Goal: Task Accomplishment & Management: Use online tool/utility

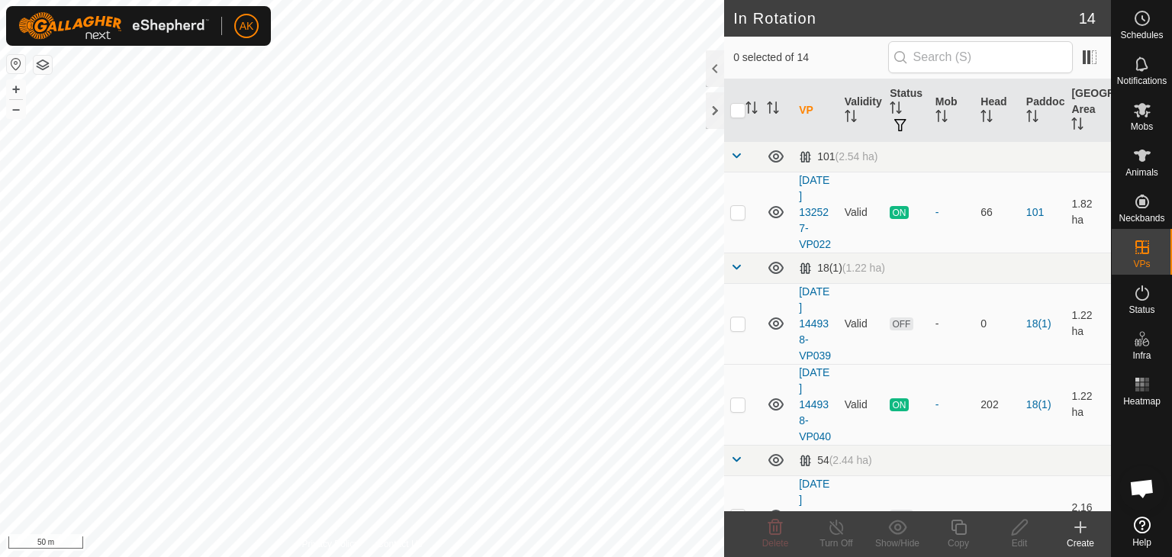
checkbox input "true"
checkbox input "false"
click at [777, 520] on icon at bounding box center [775, 527] width 18 height 18
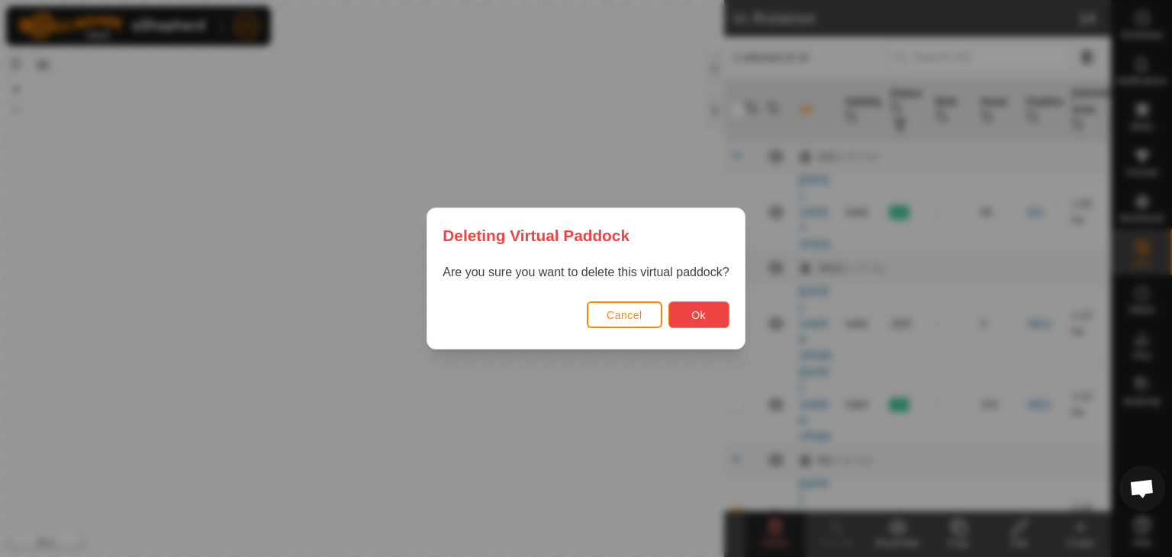
click at [702, 311] on span "Ok" at bounding box center [698, 315] width 14 height 12
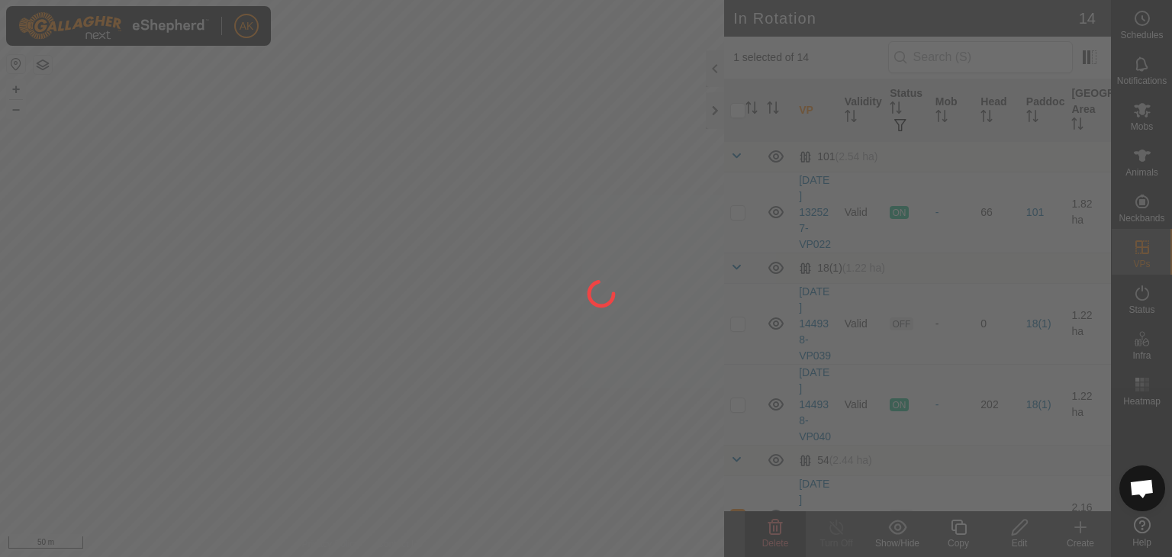
checkbox input "false"
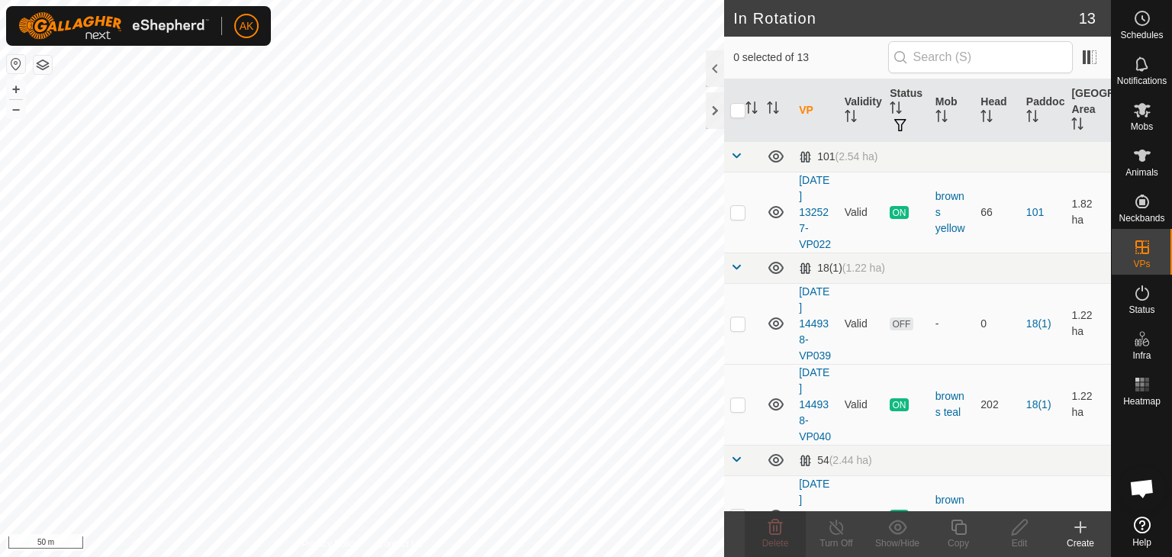
checkbox input "true"
click at [958, 533] on icon at bounding box center [958, 527] width 15 height 15
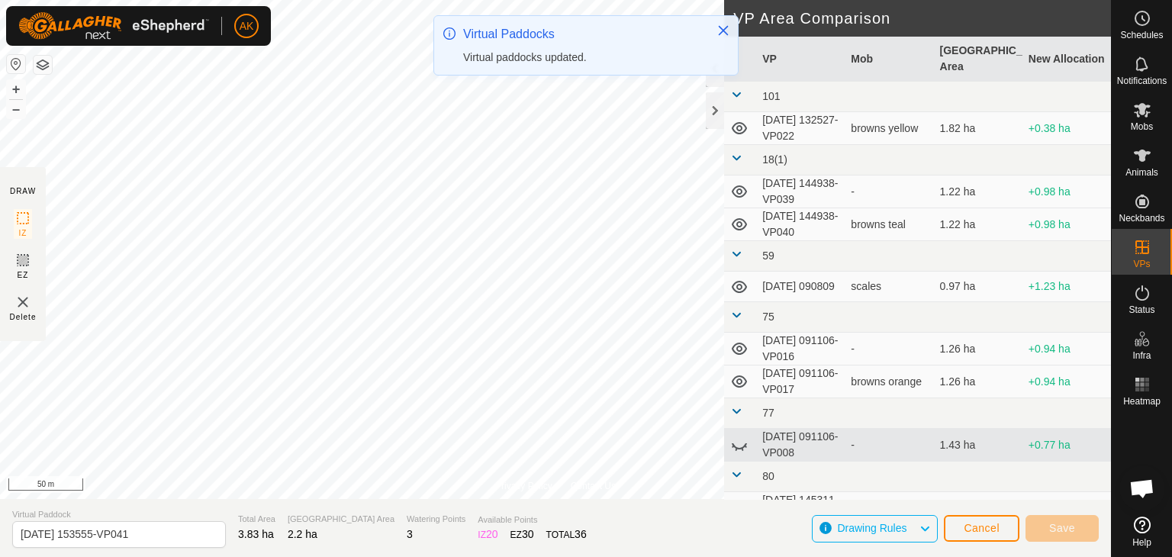
click at [562, 32] on div "AK Schedules Notifications Mobs Animals Neckbands VPs Status Infra Heatmap Help…" at bounding box center [586, 278] width 1172 height 557
click at [720, 33] on icon "Close" at bounding box center [724, 31] width 10 height 10
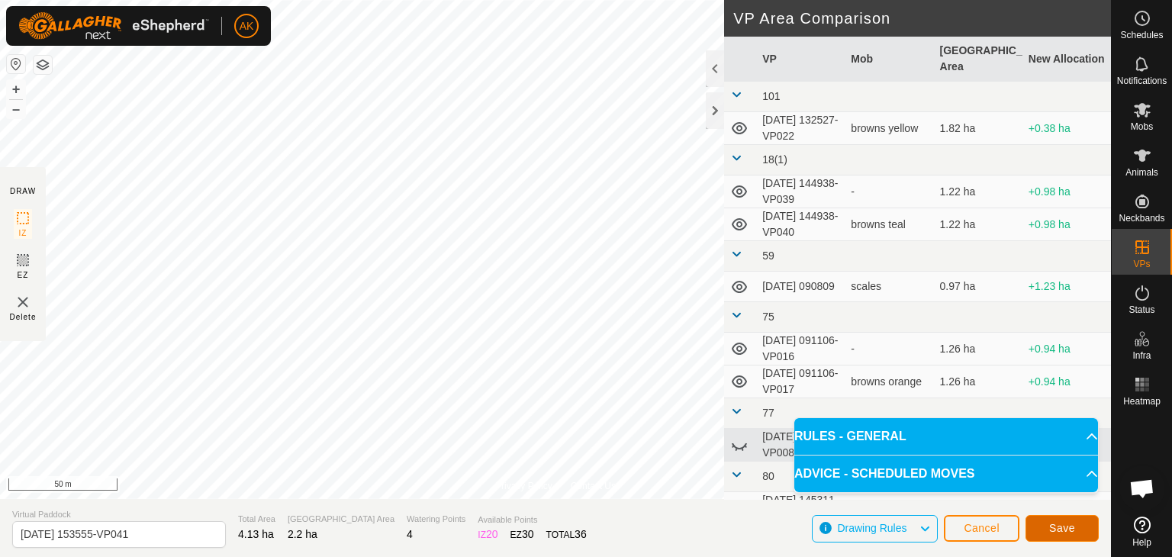
click at [1060, 531] on span "Save" at bounding box center [1062, 528] width 26 height 12
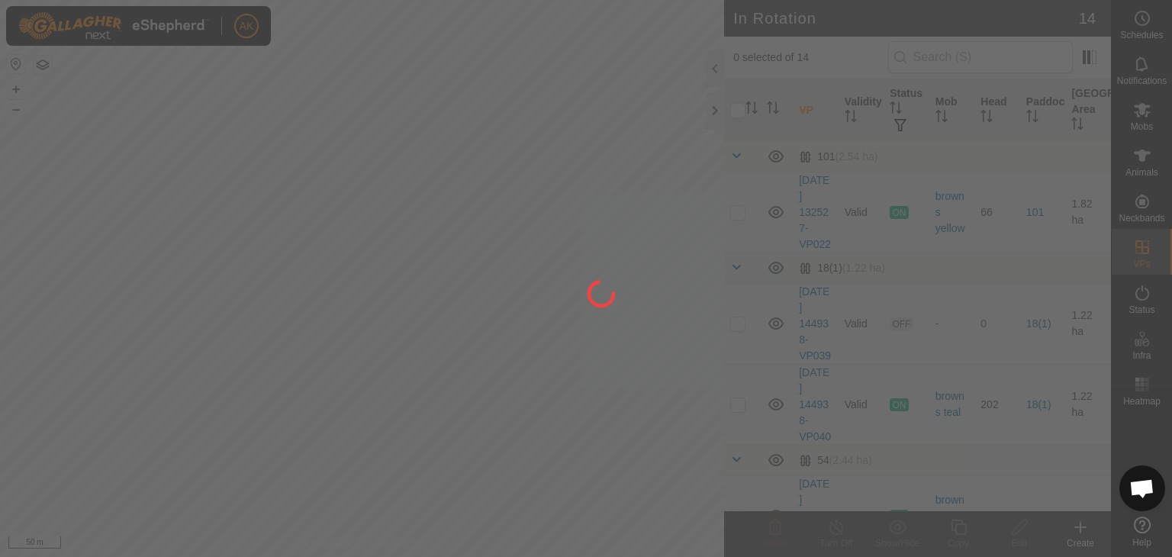
click at [491, 271] on div "AK Schedules Notifications Mobs Animals Neckbands VPs Status Infra Heatmap Help…" at bounding box center [586, 278] width 1172 height 557
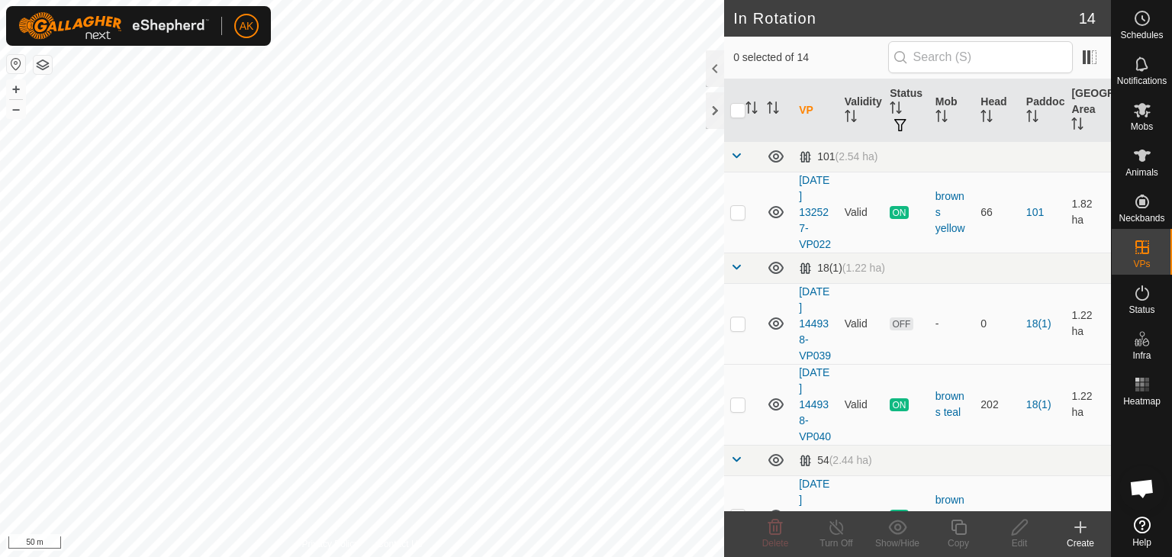
checkbox input "true"
click at [952, 526] on icon at bounding box center [958, 527] width 19 height 18
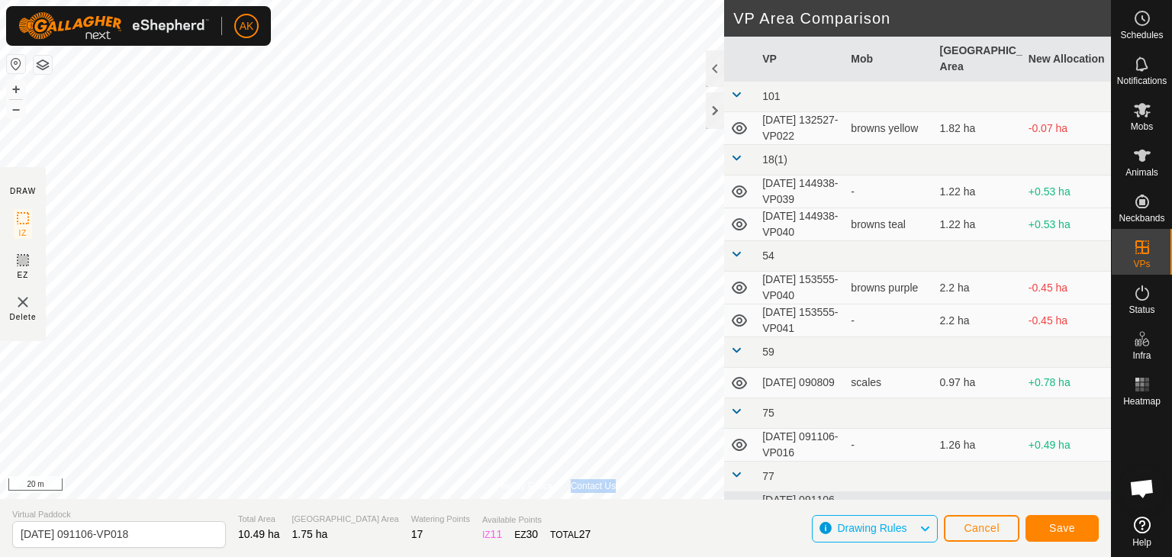
click at [463, 414] on div "Privacy Policy Contact Us Type: Inclusion Zone undefined Animal + – ⇧ i 20 m" at bounding box center [555, 249] width 1111 height 499
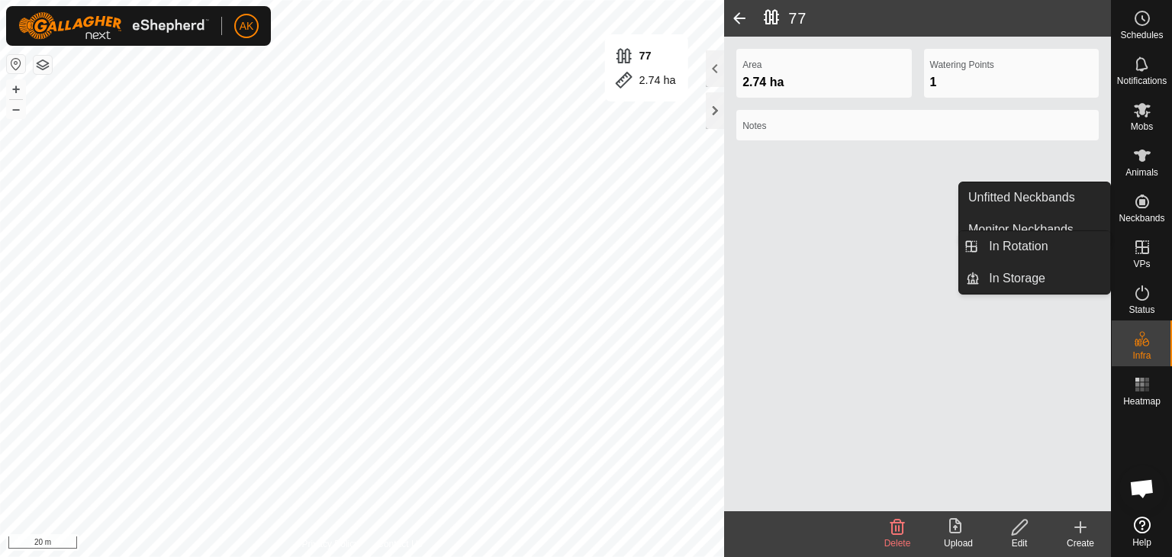
click at [1142, 256] on icon at bounding box center [1142, 247] width 18 height 18
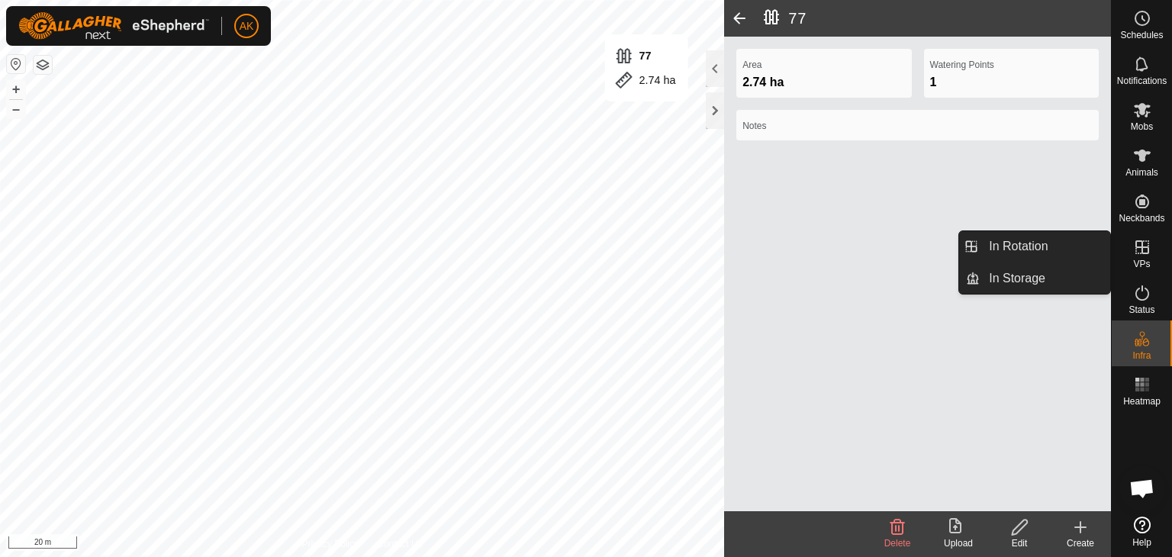
click at [1142, 248] on icon at bounding box center [1142, 247] width 18 height 18
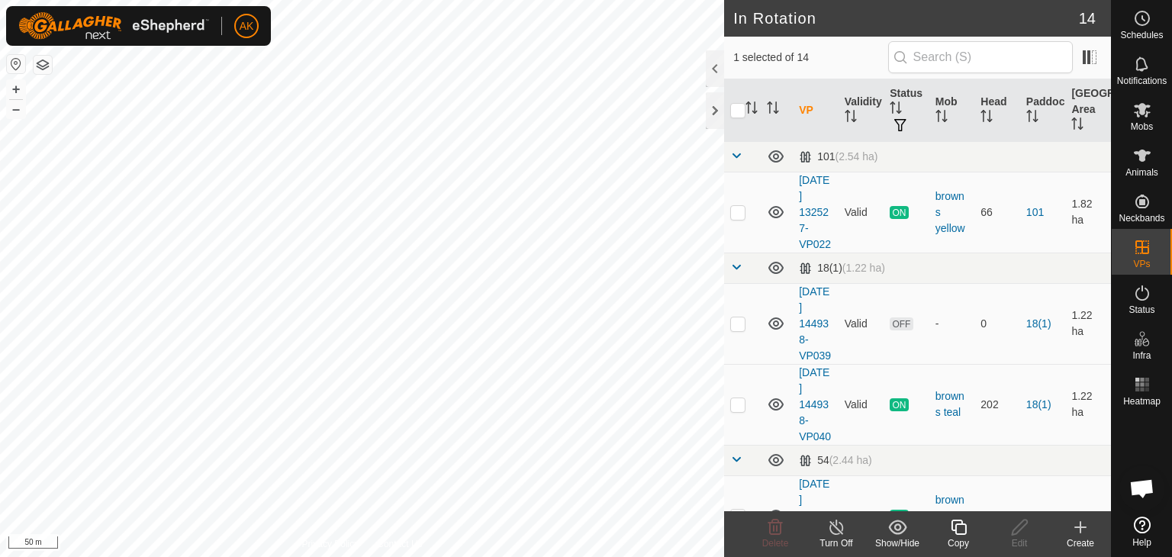
checkbox input "true"
checkbox input "false"
click at [1144, 111] on icon at bounding box center [1142, 110] width 17 height 14
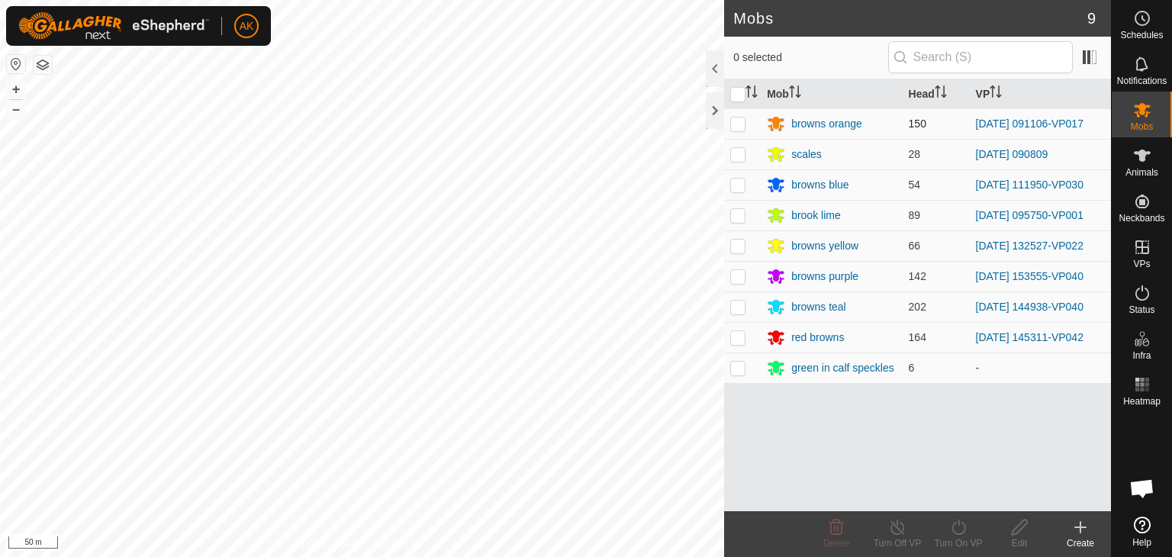
click at [745, 126] on p-checkbox at bounding box center [737, 123] width 15 height 12
checkbox input "true"
click at [958, 534] on icon at bounding box center [958, 527] width 14 height 15
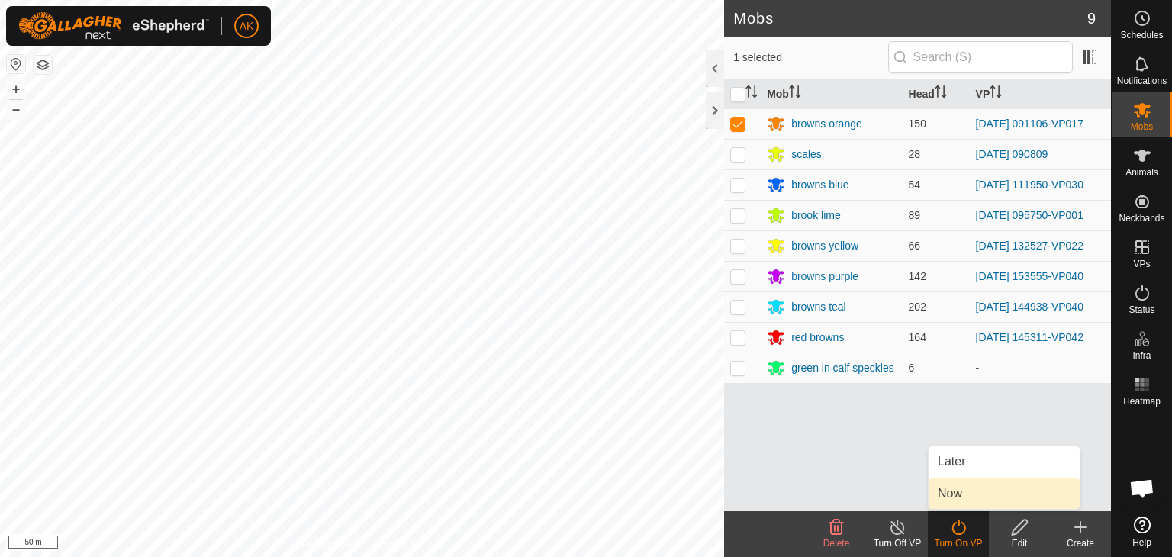
click at [958, 490] on link "Now" at bounding box center [1004, 493] width 151 height 31
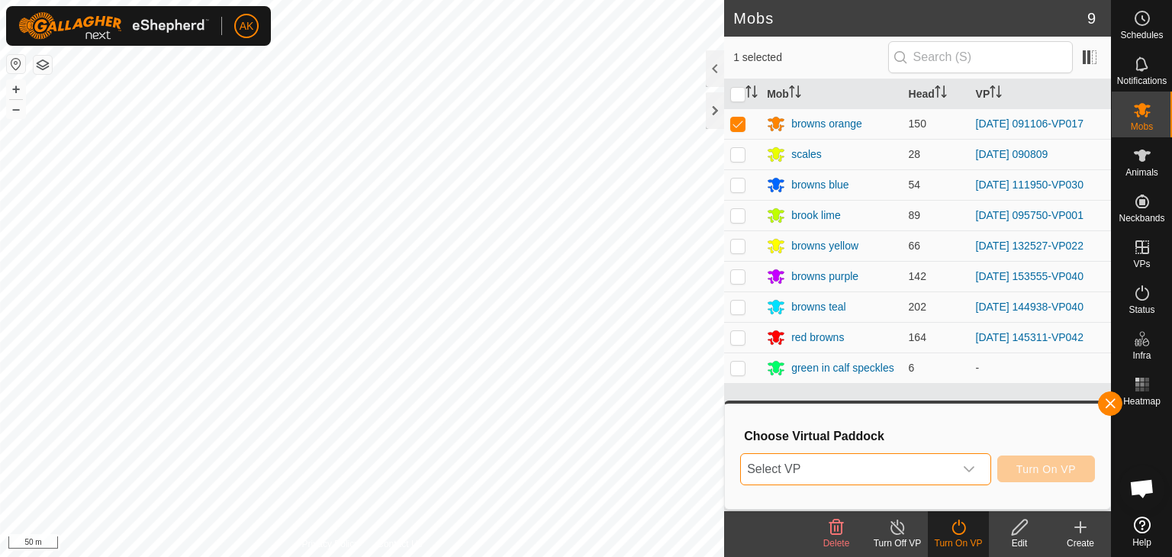
click at [925, 471] on span "Select VP" at bounding box center [847, 469] width 213 height 31
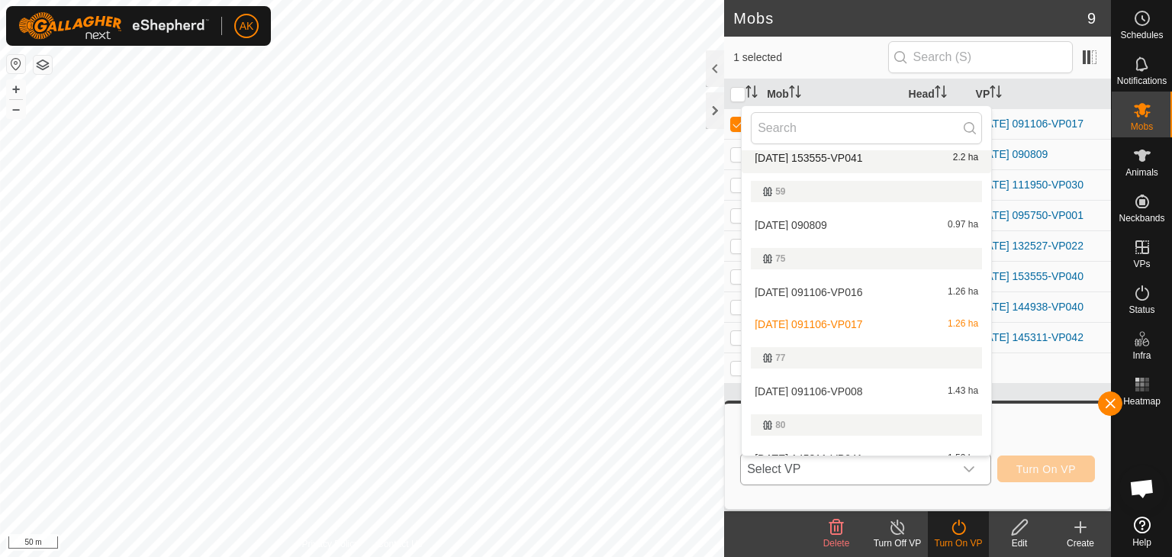
scroll to position [305, 0]
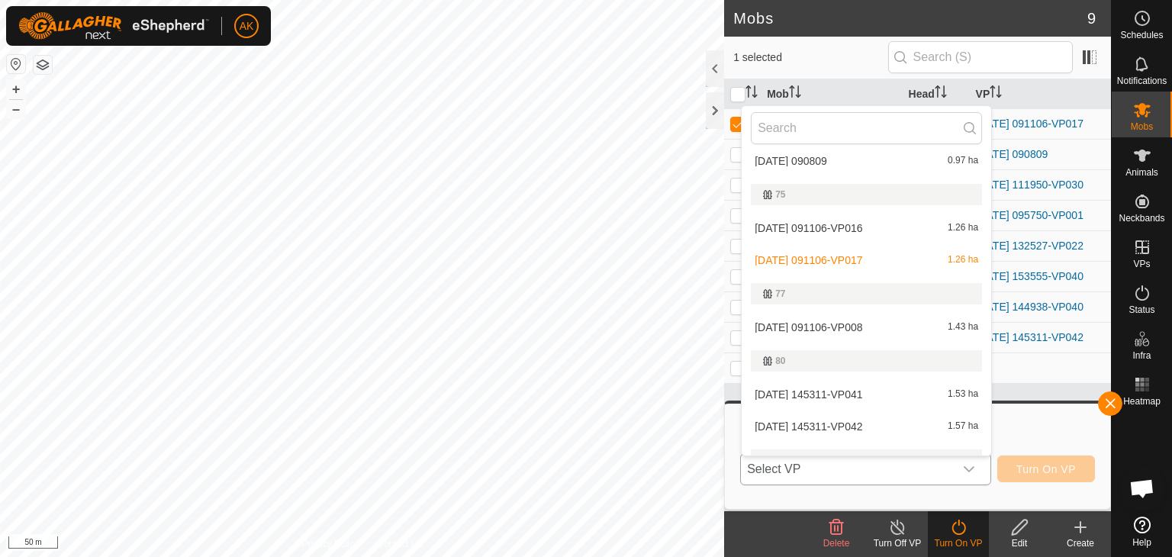
click at [837, 224] on li "[DATE] 091106-VP016 1.26 ha" at bounding box center [866, 228] width 249 height 31
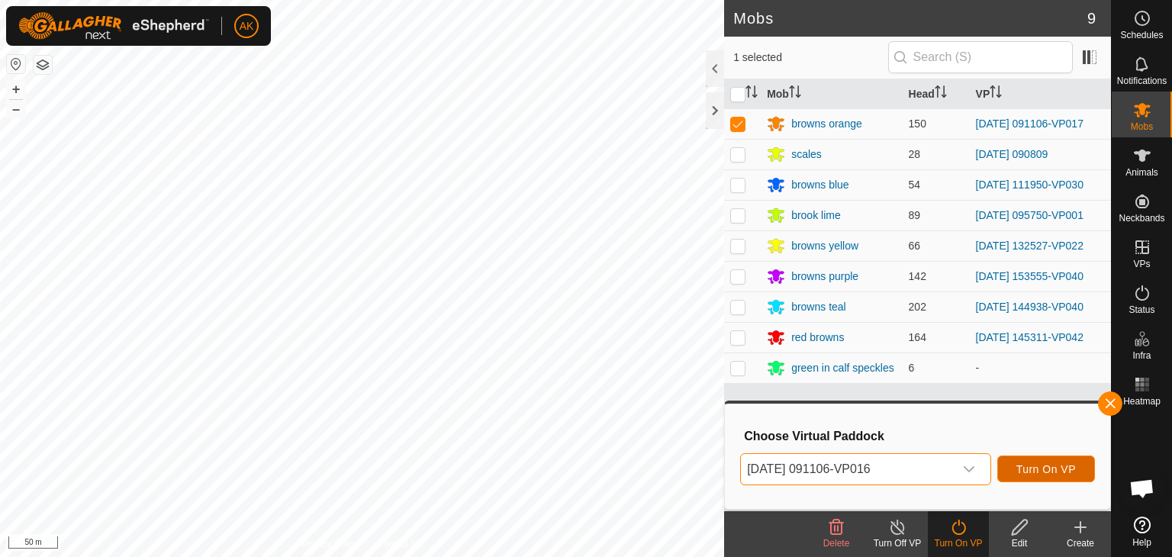
click at [1028, 474] on span "Turn On VP" at bounding box center [1046, 469] width 60 height 12
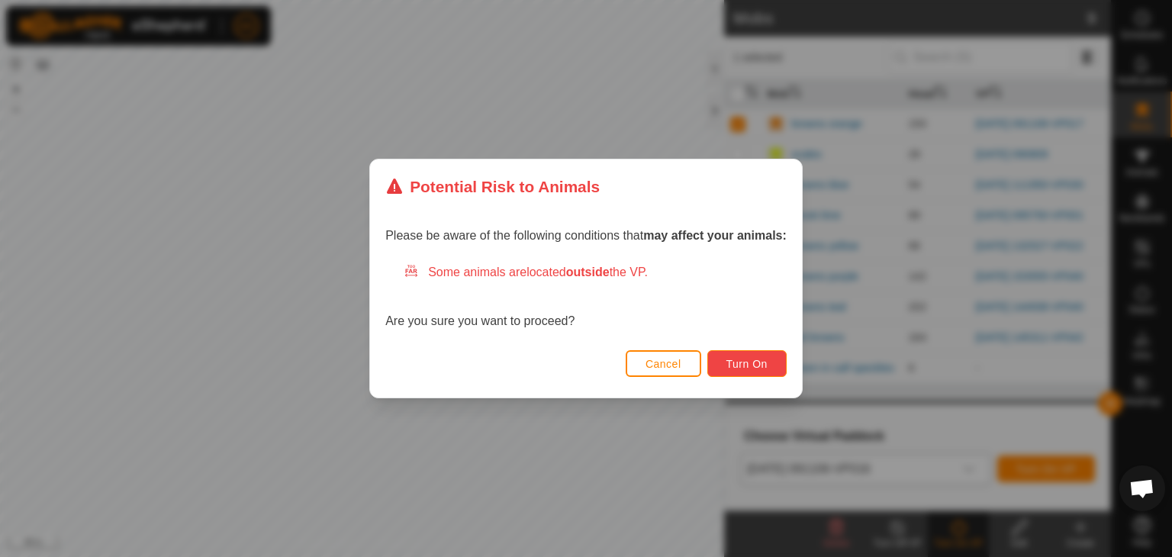
click at [748, 361] on span "Turn On" at bounding box center [746, 364] width 41 height 12
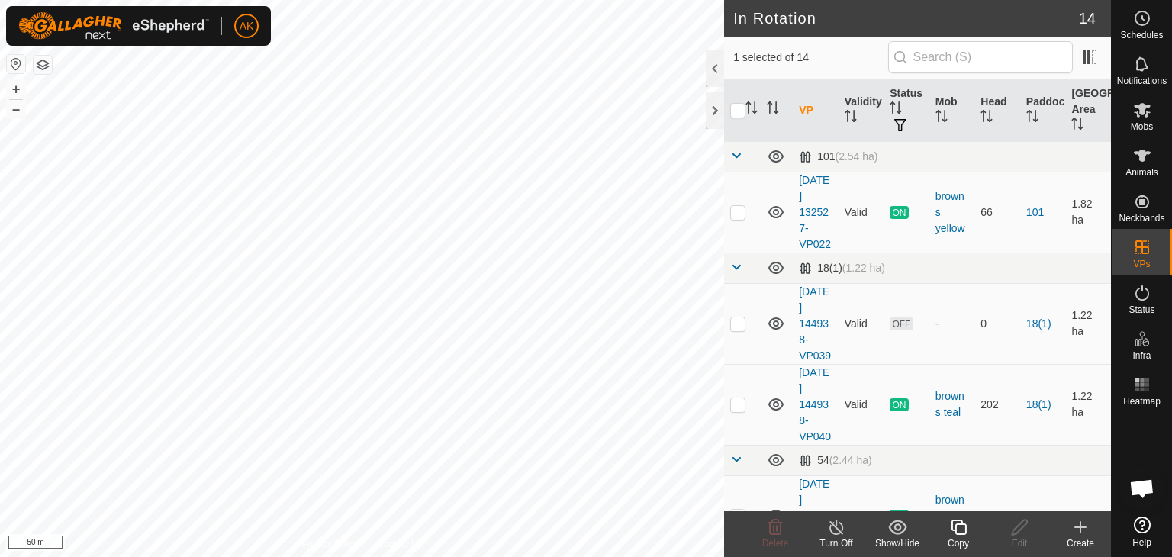
click at [959, 530] on icon at bounding box center [958, 527] width 19 height 18
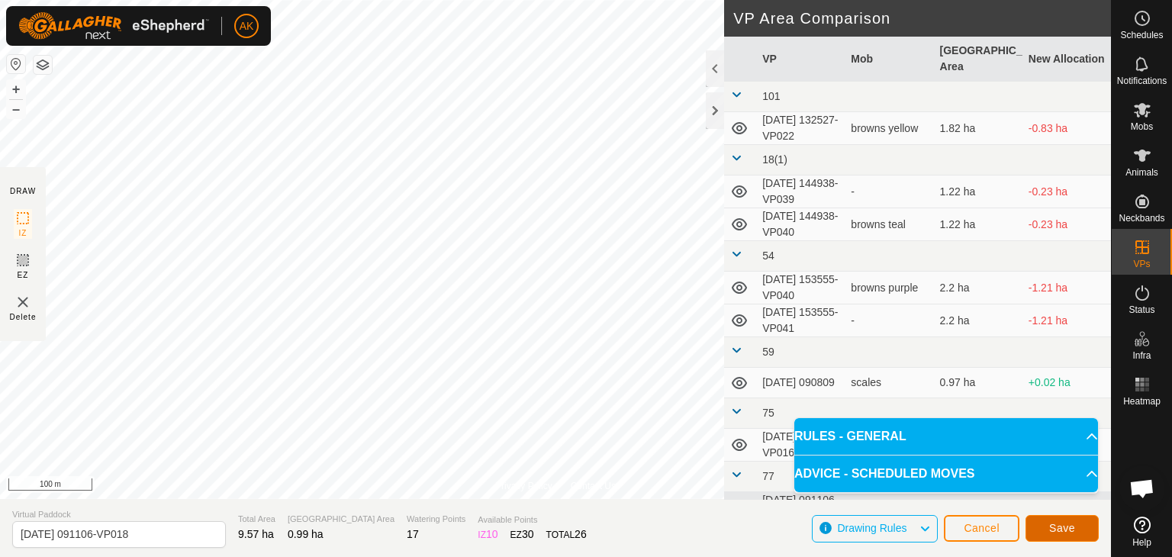
click at [1052, 523] on span "Save" at bounding box center [1062, 528] width 26 height 12
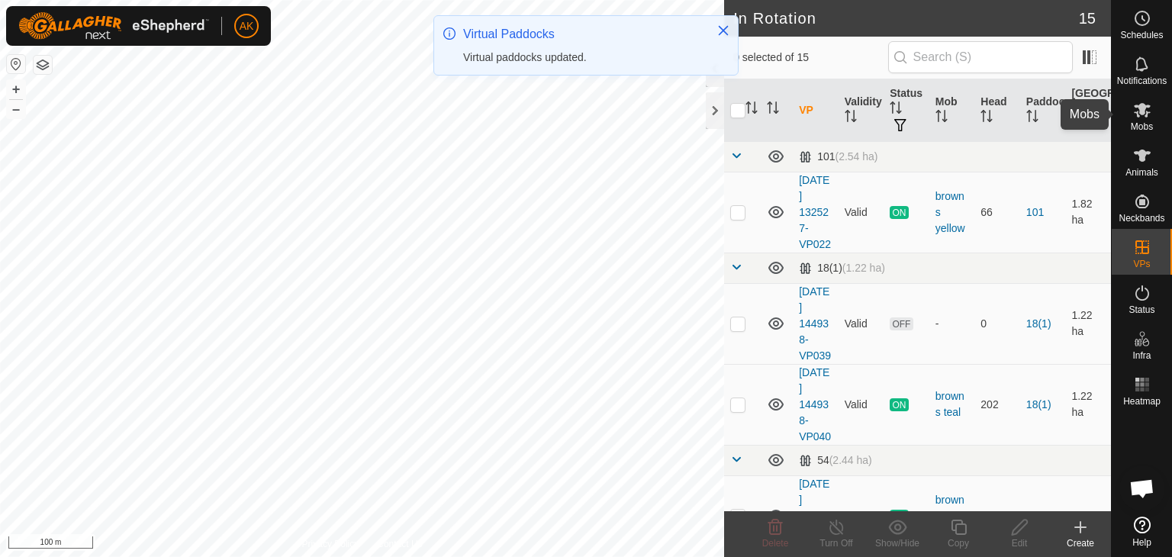
click at [1144, 110] on icon at bounding box center [1142, 110] width 17 height 14
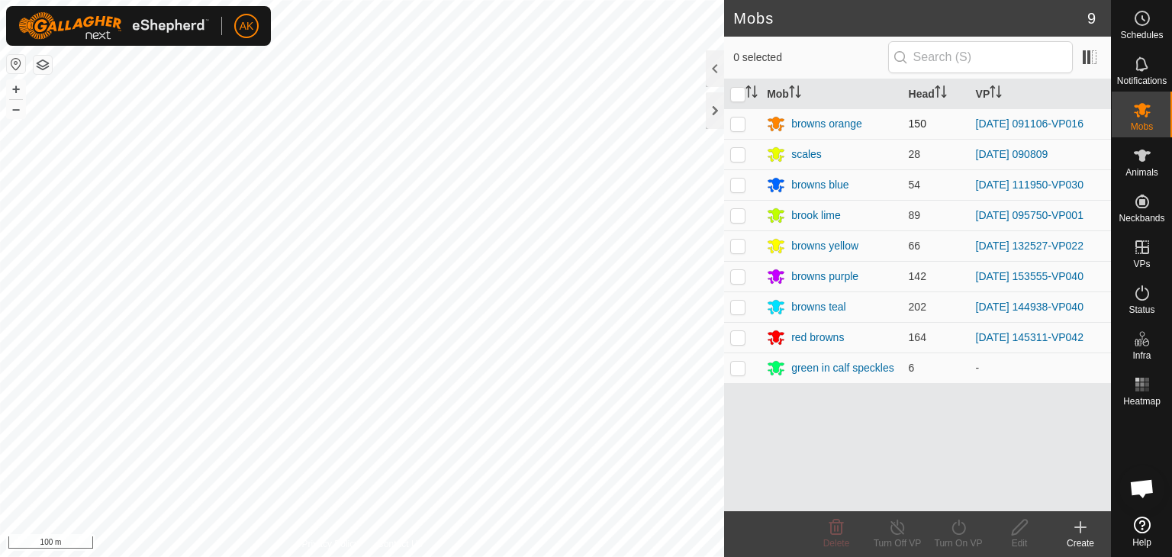
click at [741, 119] on p-checkbox at bounding box center [737, 123] width 15 height 12
checkbox input "true"
click at [964, 530] on icon at bounding box center [958, 527] width 14 height 15
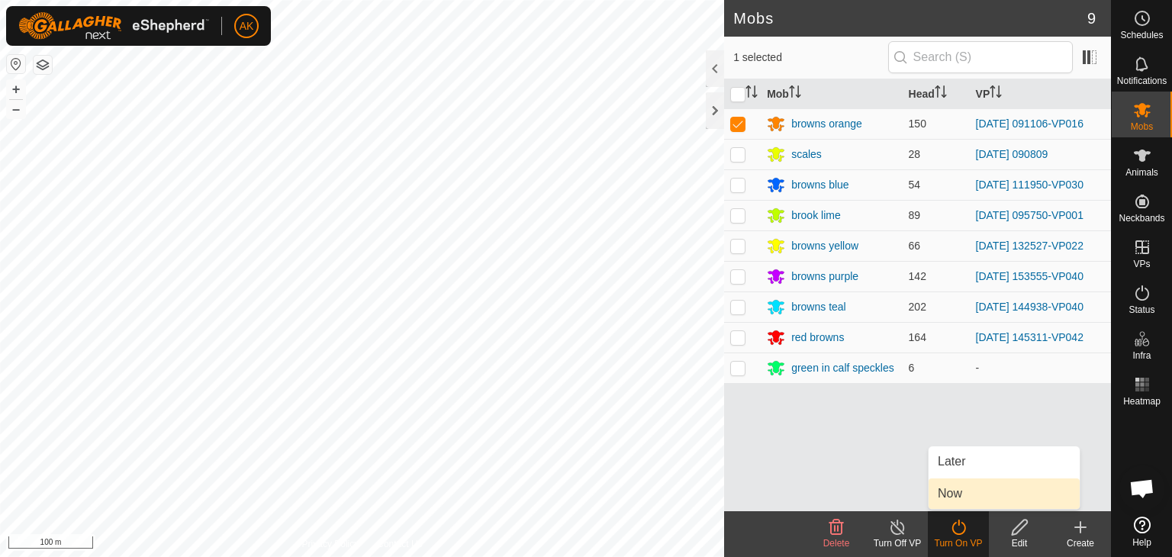
click at [970, 488] on link "Now" at bounding box center [1004, 493] width 151 height 31
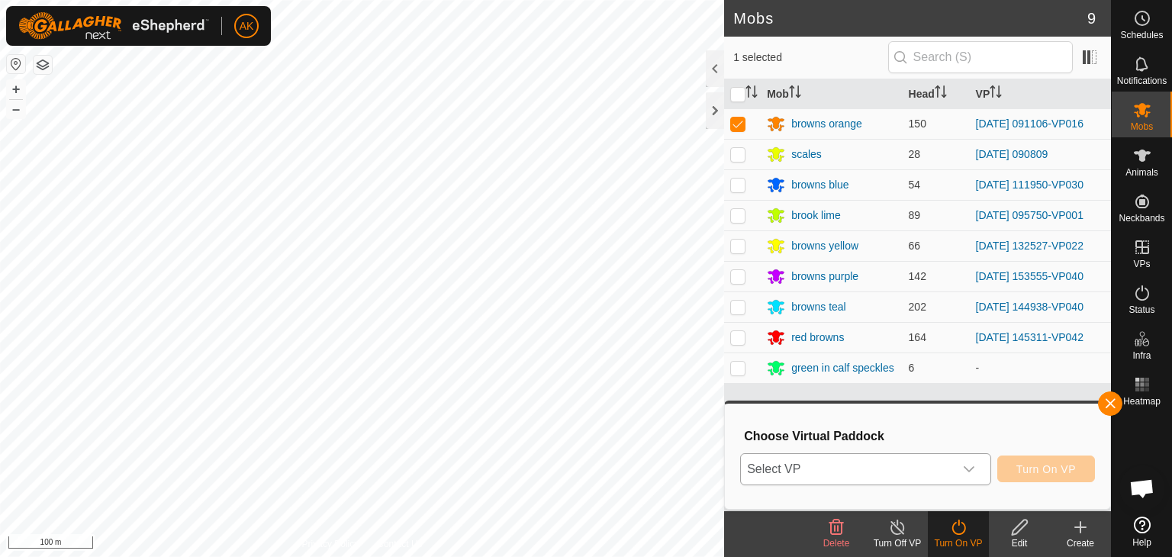
click at [925, 465] on span "Select VP" at bounding box center [847, 469] width 213 height 31
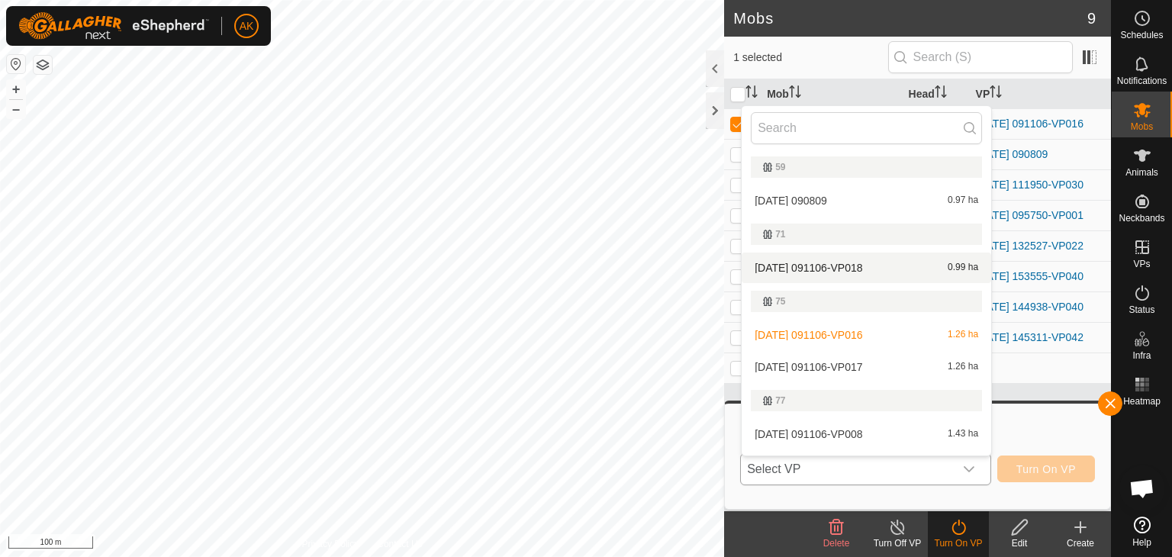
scroll to position [331, 0]
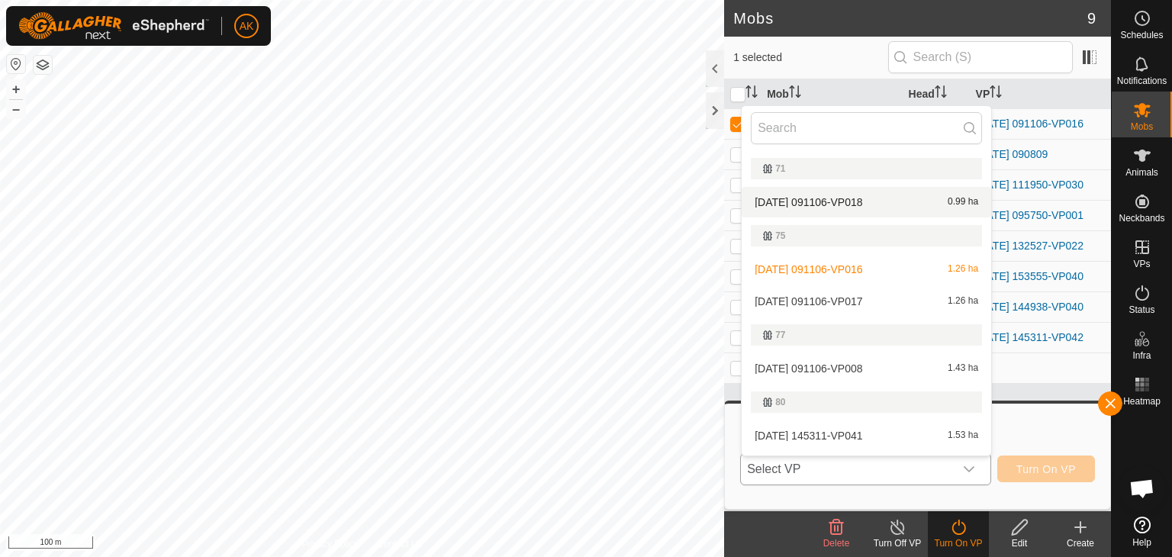
click at [819, 201] on li "[DATE] 091106-VP018 0.99 ha" at bounding box center [866, 202] width 249 height 31
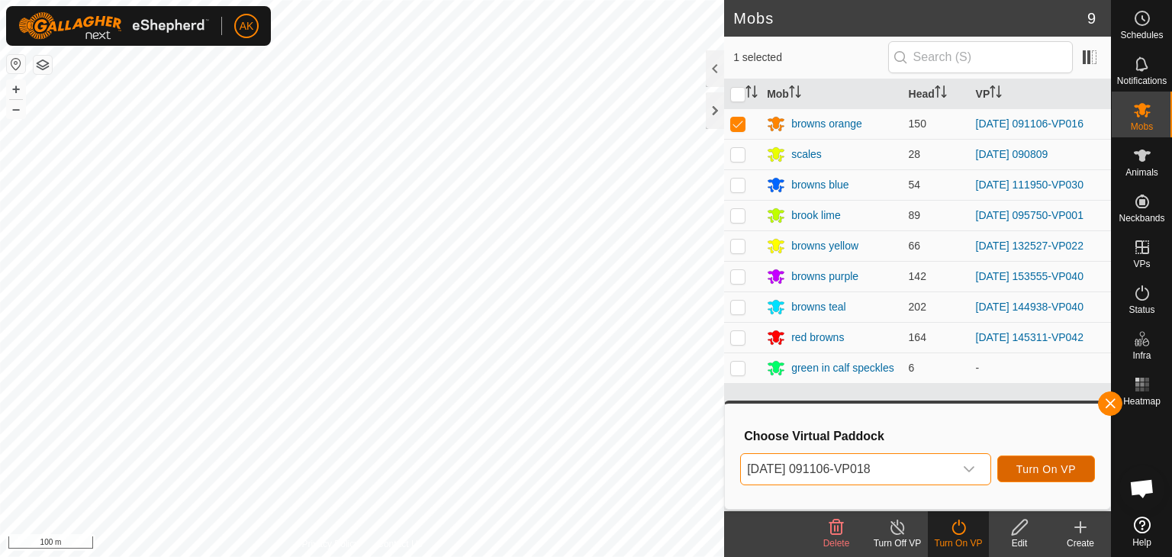
click at [1057, 473] on span "Turn On VP" at bounding box center [1046, 469] width 60 height 12
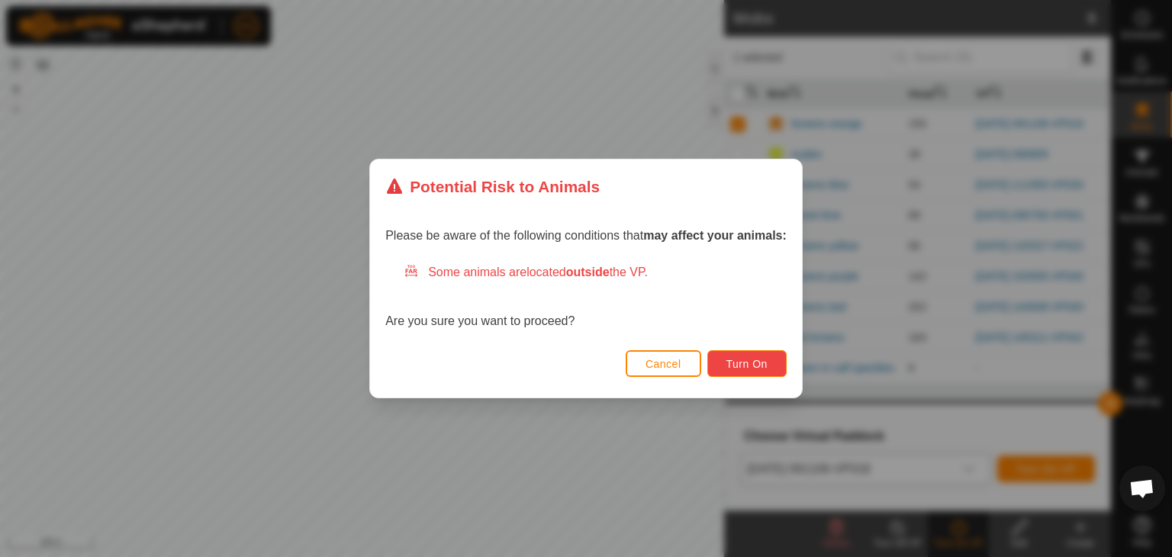
click at [739, 361] on span "Turn On" at bounding box center [746, 364] width 41 height 12
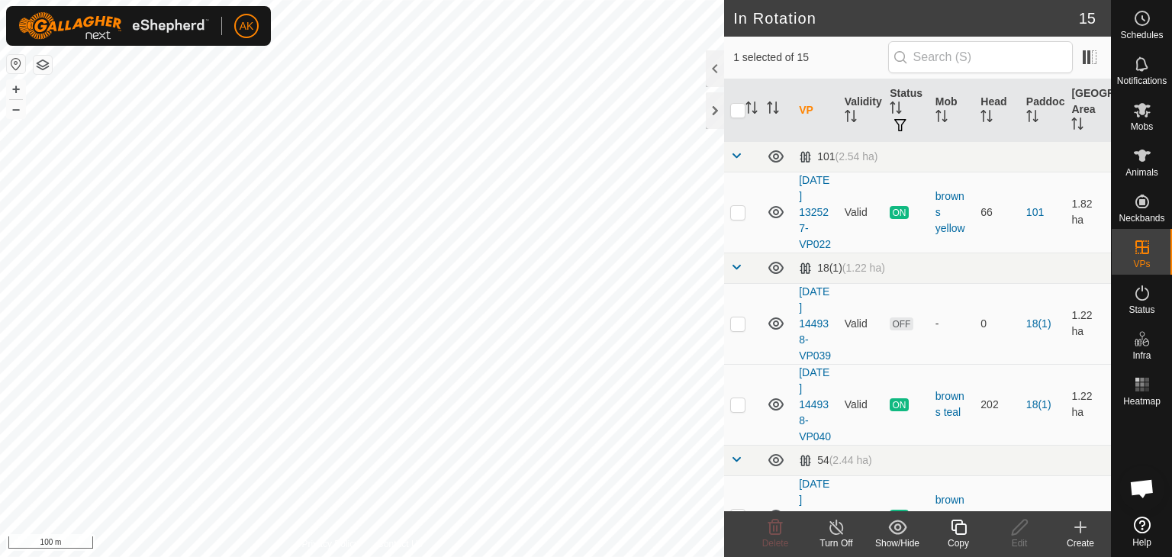
click at [954, 525] on icon at bounding box center [958, 527] width 19 height 18
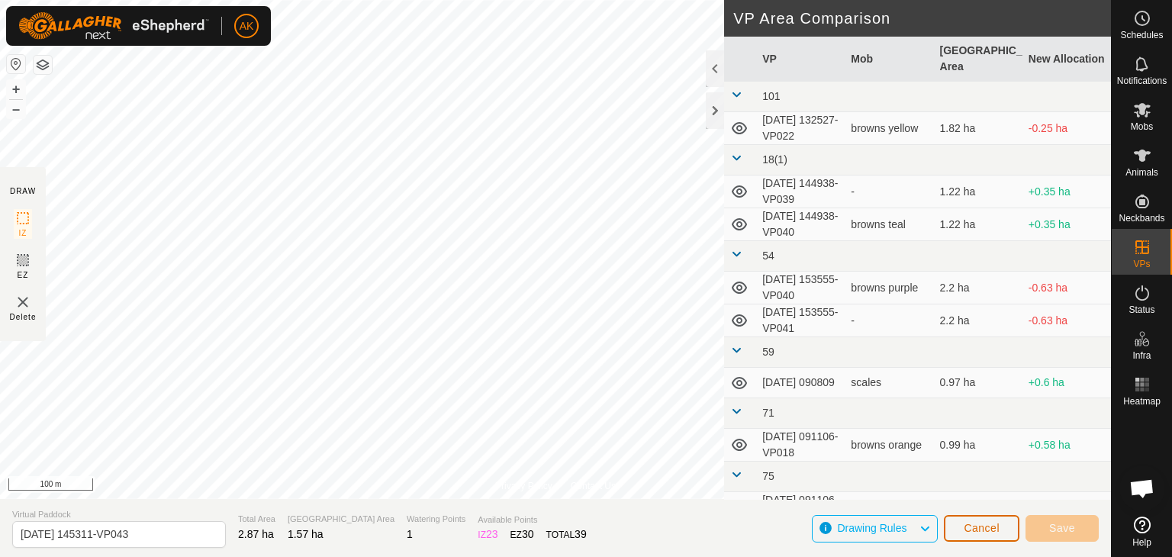
click at [986, 532] on span "Cancel" at bounding box center [982, 528] width 36 height 12
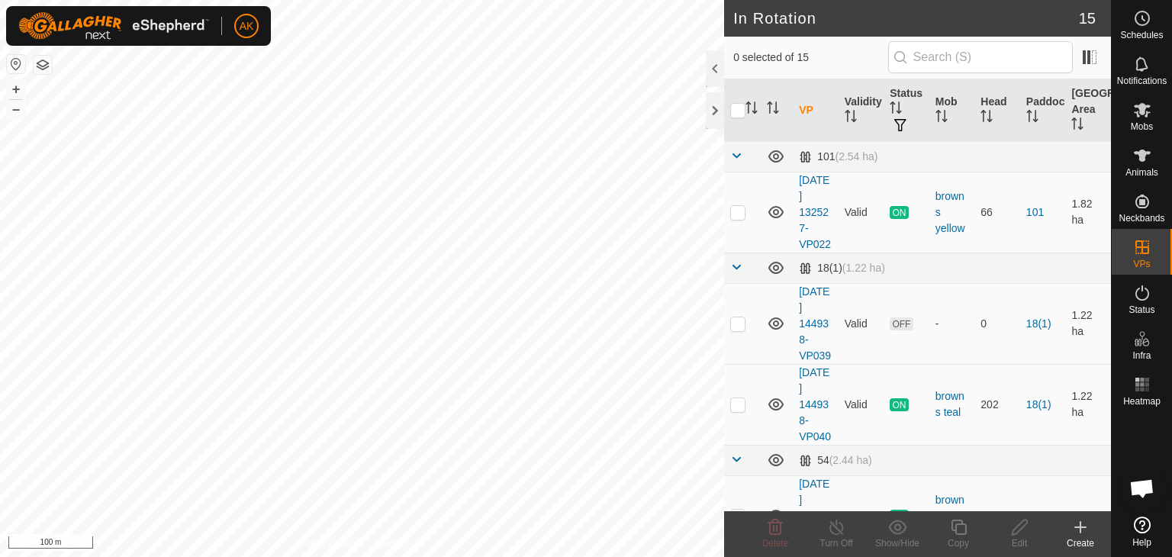
checkbox input "true"
click at [955, 525] on icon at bounding box center [958, 527] width 15 height 15
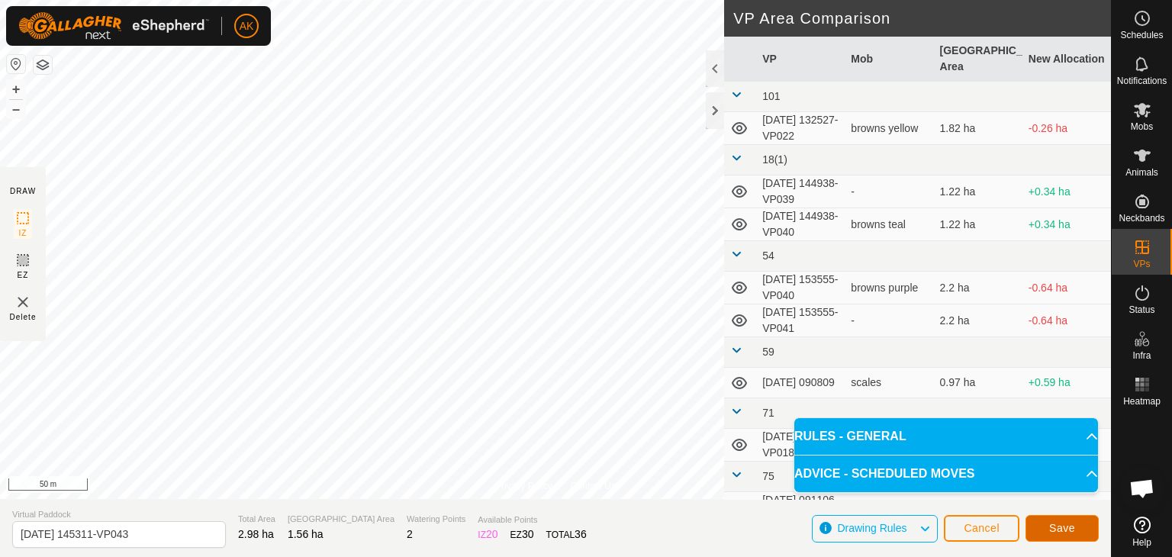
click at [1058, 529] on span "Save" at bounding box center [1062, 528] width 26 height 12
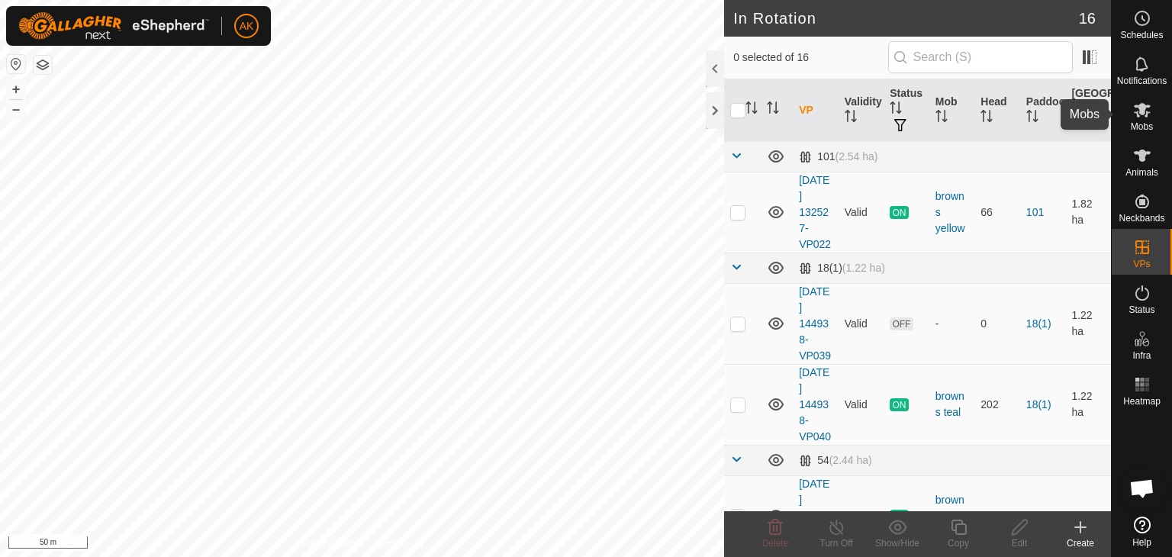
click at [1138, 108] on icon at bounding box center [1142, 110] width 18 height 18
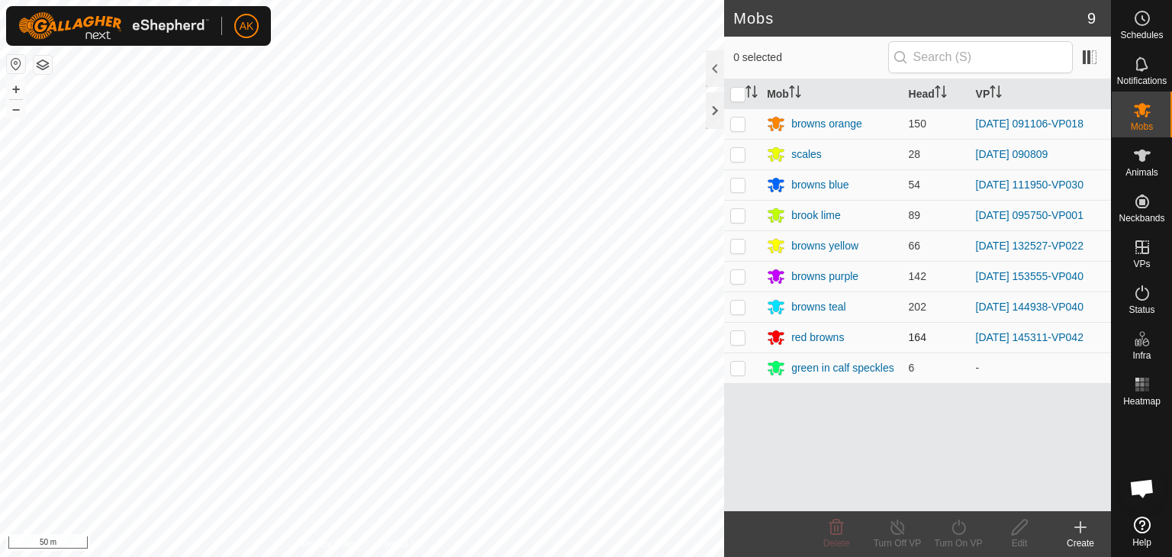
click at [744, 336] on p-checkbox at bounding box center [737, 337] width 15 height 12
checkbox input "true"
click at [958, 530] on icon at bounding box center [958, 527] width 19 height 18
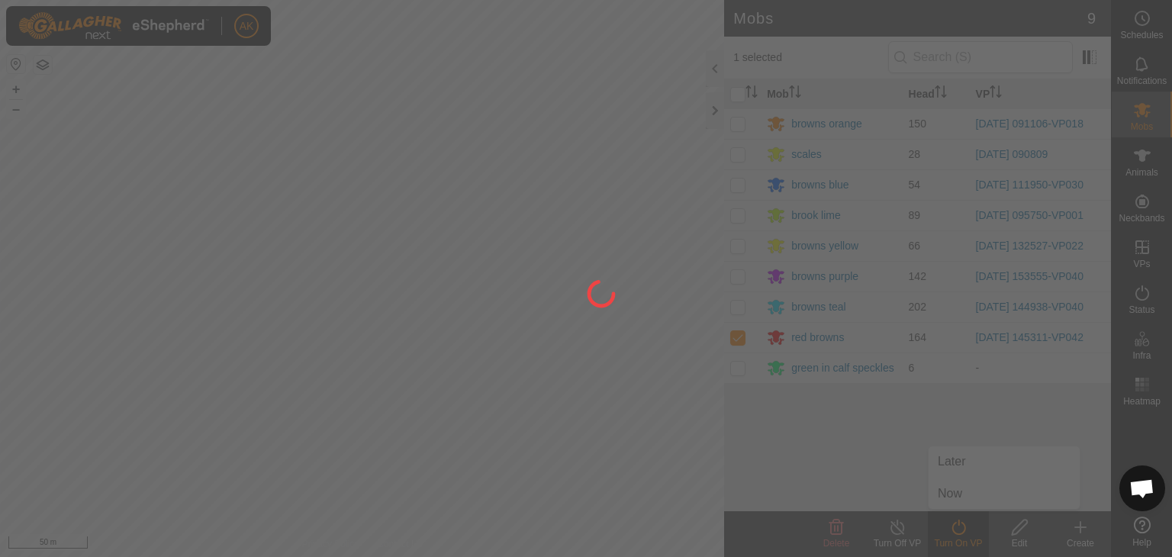
click at [961, 500] on div at bounding box center [586, 278] width 1172 height 557
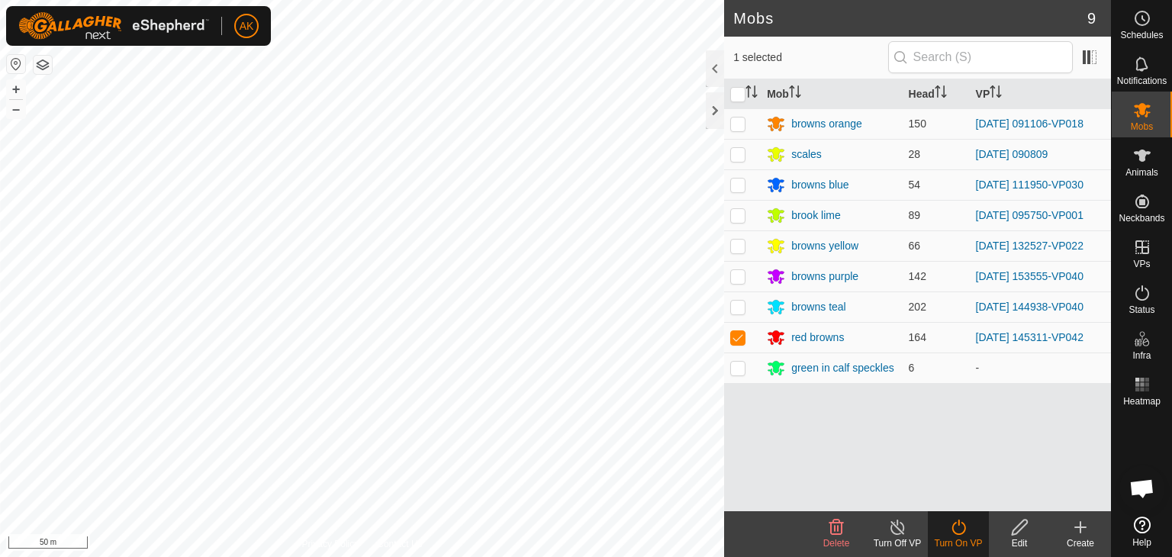
click at [961, 530] on icon at bounding box center [958, 527] width 19 height 18
click at [959, 527] on icon at bounding box center [958, 527] width 19 height 18
click at [958, 494] on link "Now" at bounding box center [1004, 493] width 151 height 31
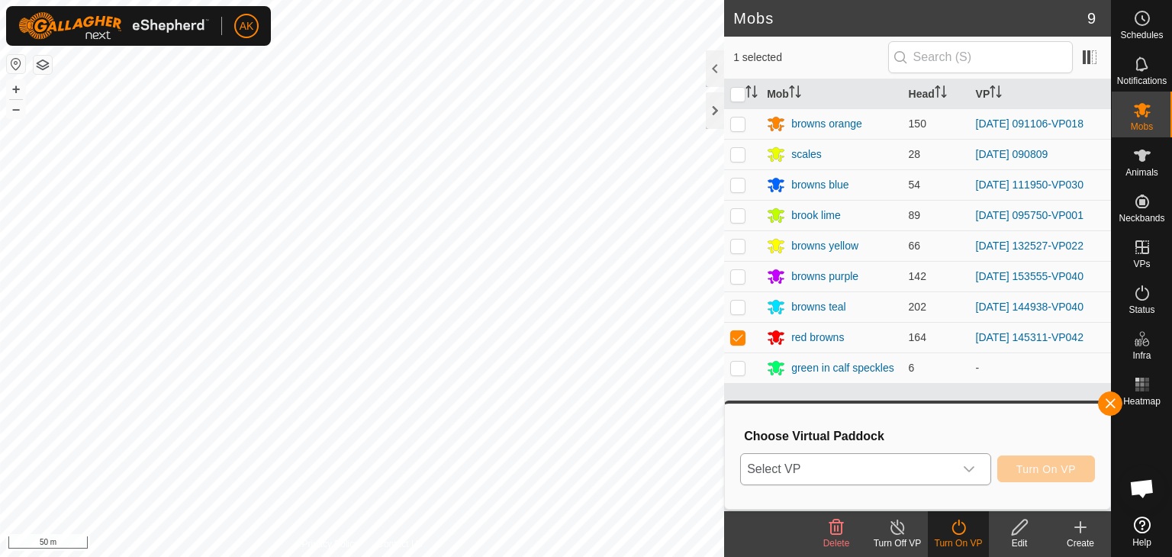
click at [888, 465] on span "Select VP" at bounding box center [847, 469] width 213 height 31
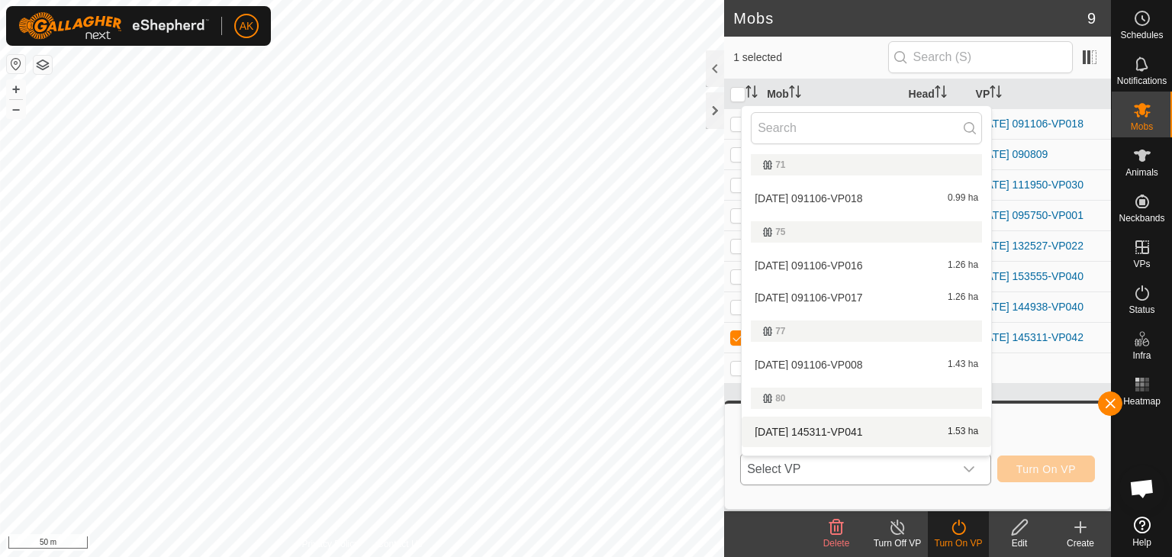
scroll to position [484, 0]
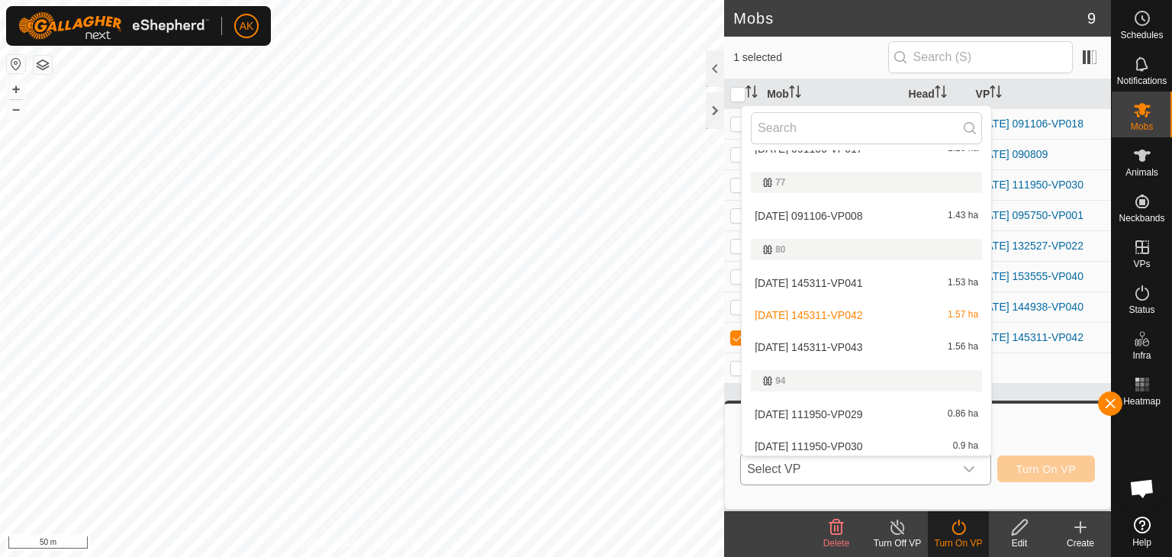
click at [823, 346] on li "[DATE] 145311-VP043 1.56 ha" at bounding box center [866, 347] width 249 height 31
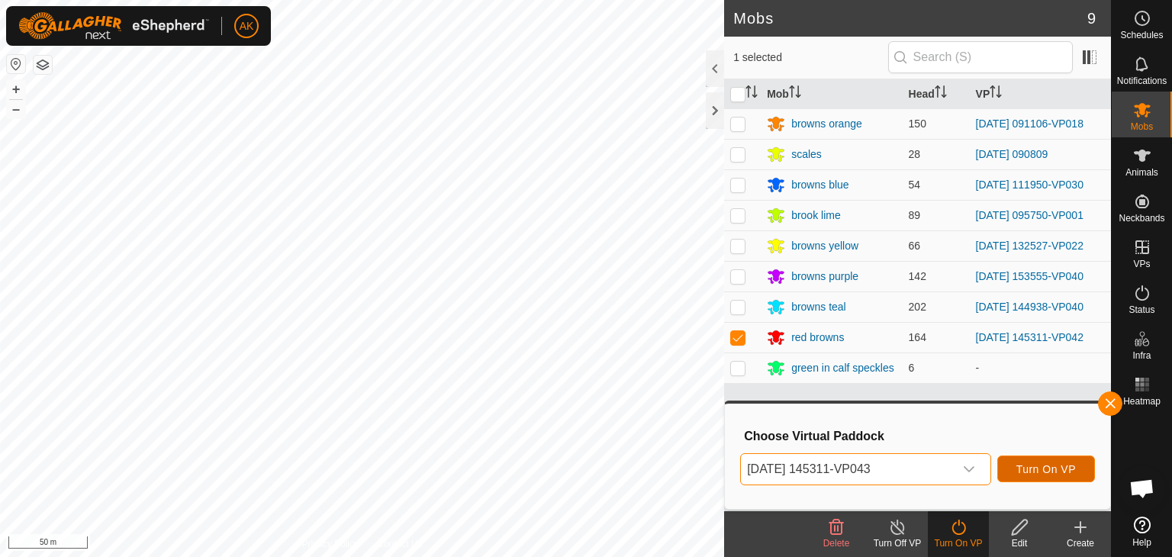
click at [1034, 470] on span "Turn On VP" at bounding box center [1046, 469] width 60 height 12
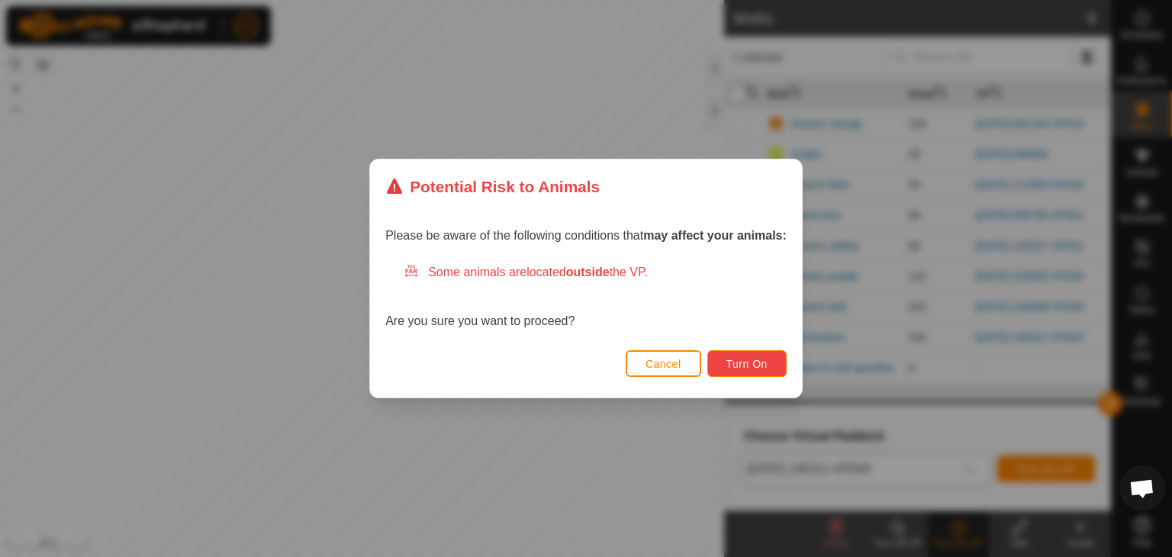
click at [759, 352] on button "Turn On" at bounding box center [746, 363] width 79 height 27
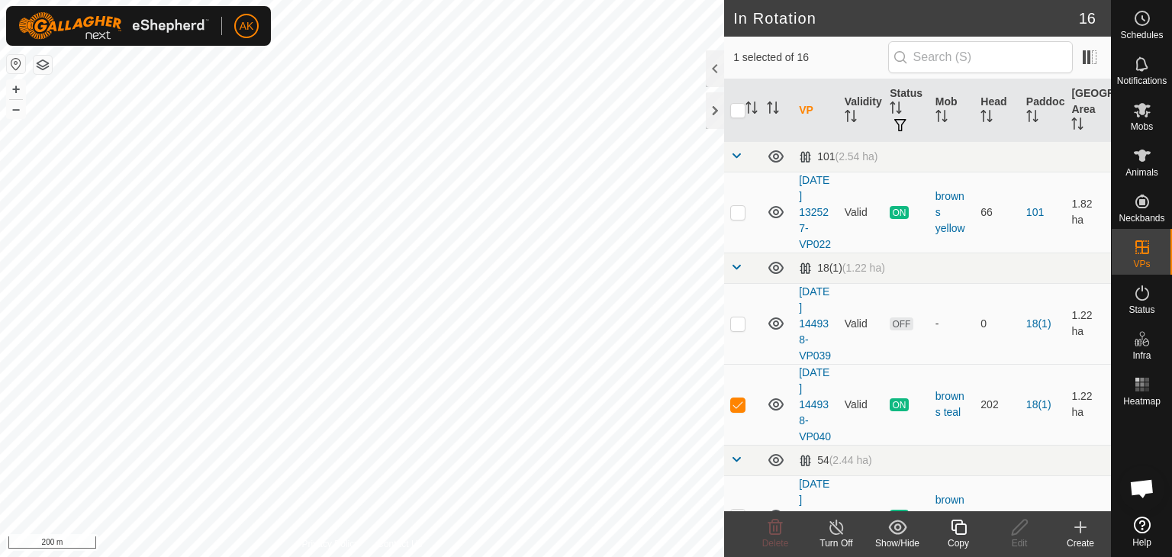
click at [955, 529] on icon at bounding box center [958, 527] width 15 height 15
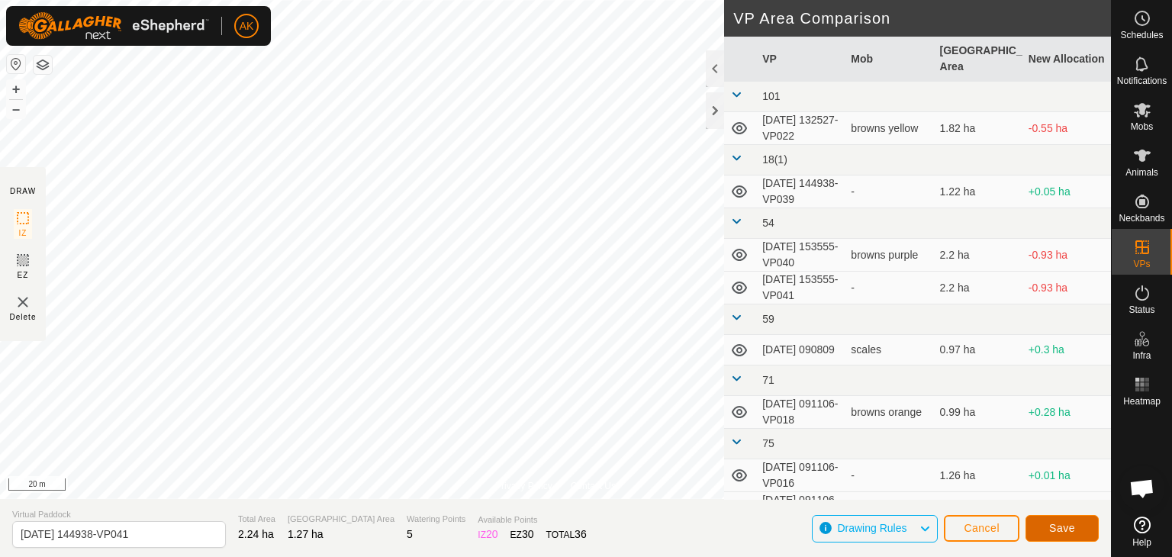
click at [1071, 530] on span "Save" at bounding box center [1062, 528] width 26 height 12
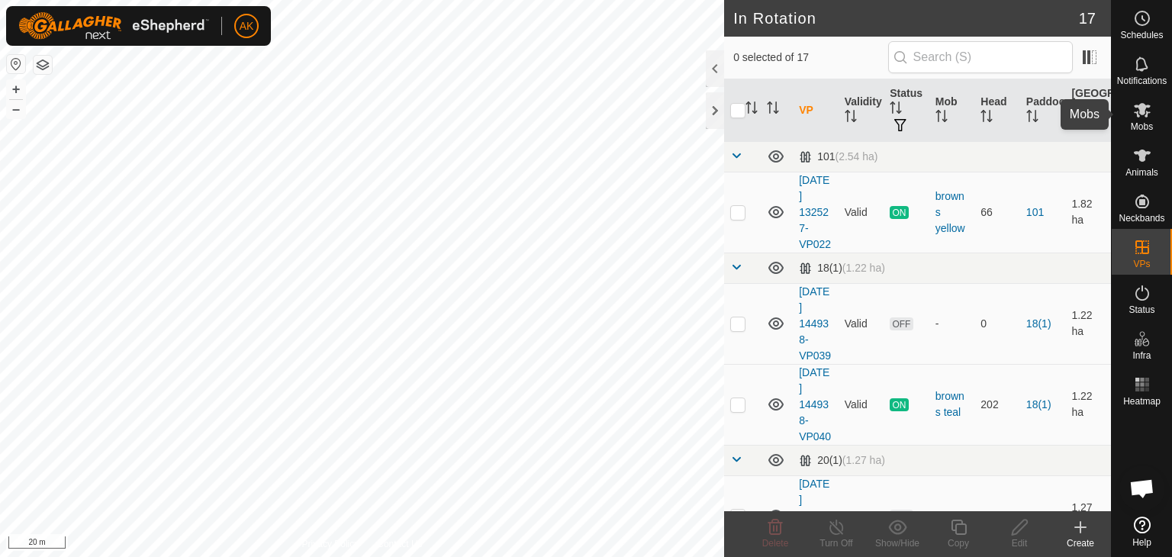
click at [1140, 105] on icon at bounding box center [1142, 110] width 17 height 14
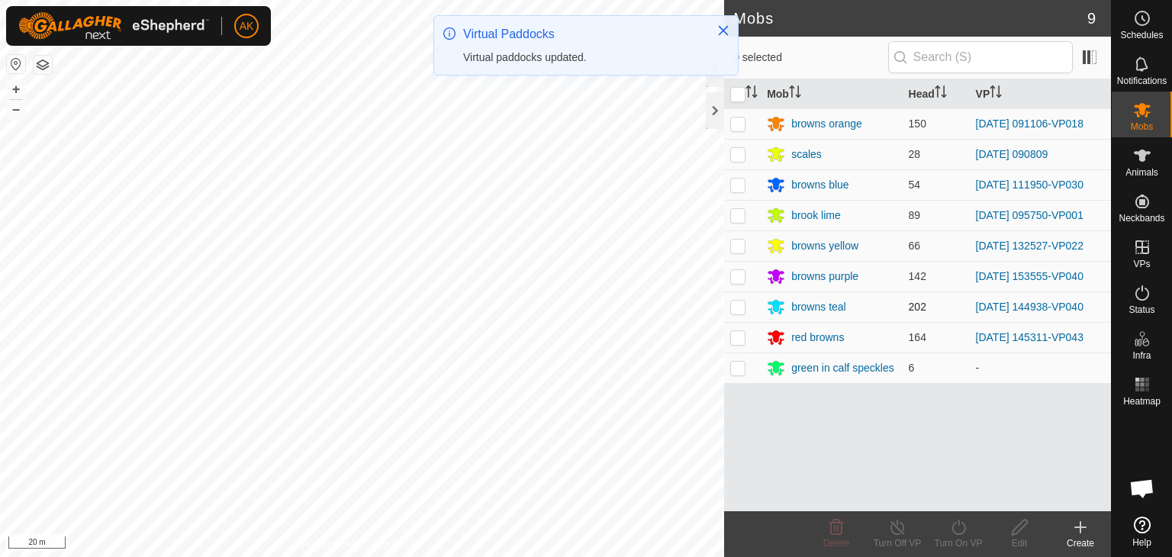
click at [740, 306] on p-checkbox at bounding box center [737, 307] width 15 height 12
checkbox input "true"
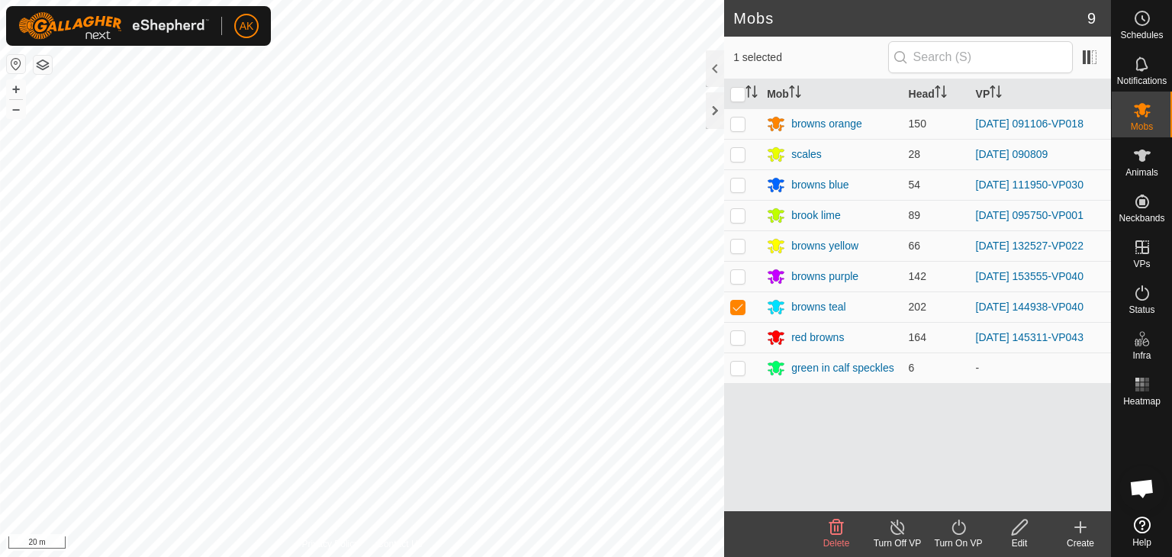
click at [955, 526] on icon at bounding box center [958, 527] width 19 height 18
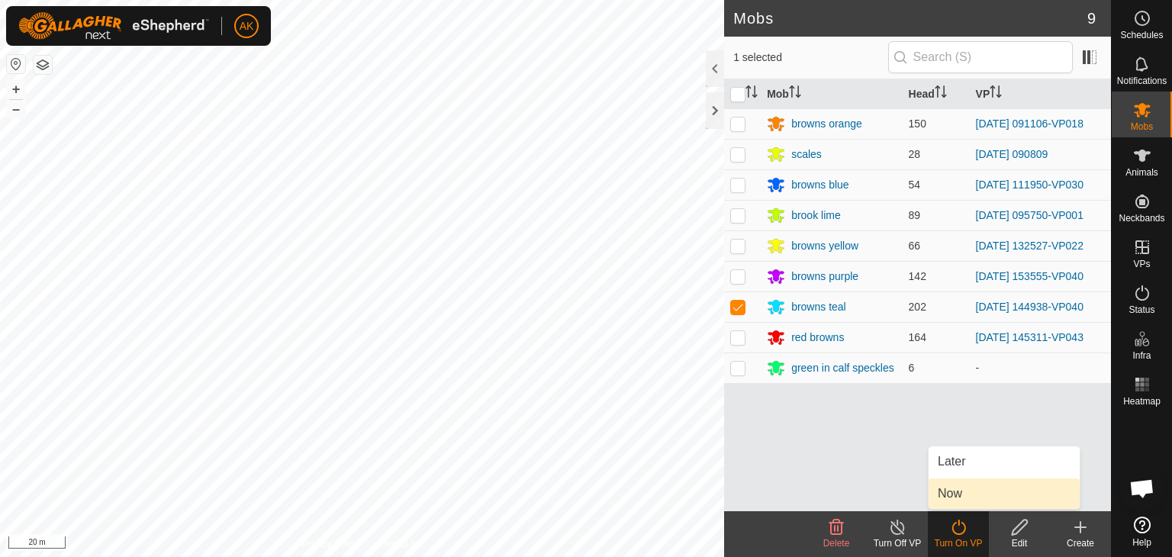
click at [948, 503] on link "Now" at bounding box center [1004, 493] width 151 height 31
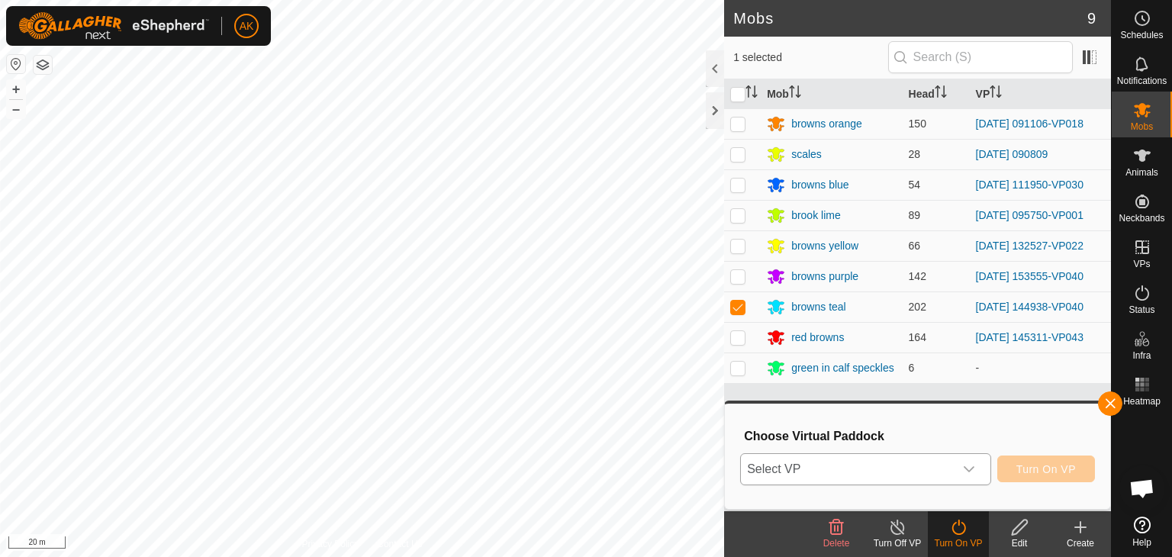
click at [903, 465] on span "Select VP" at bounding box center [847, 469] width 213 height 31
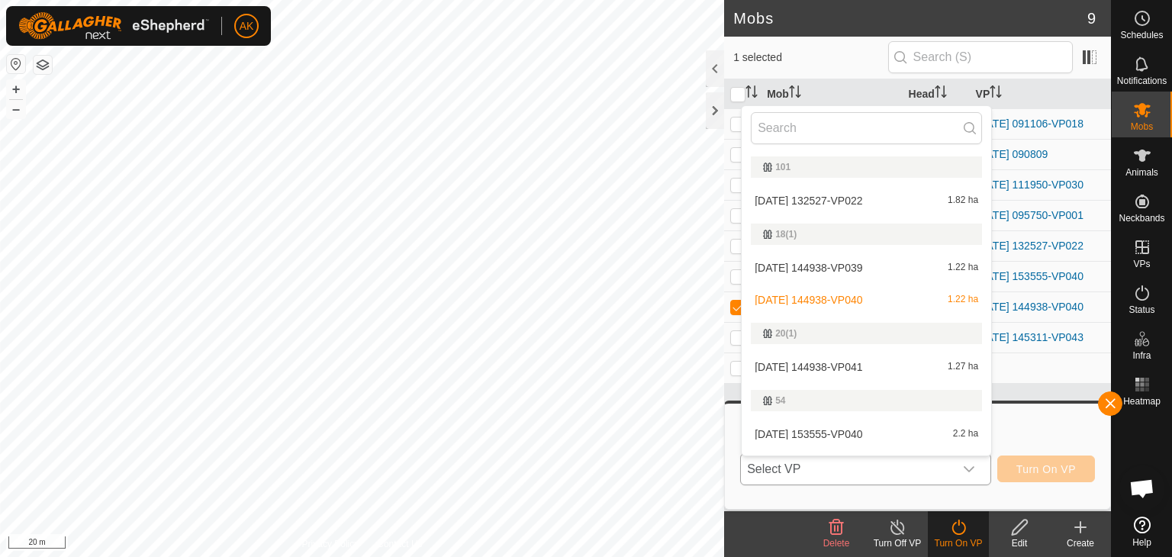
scroll to position [26, 0]
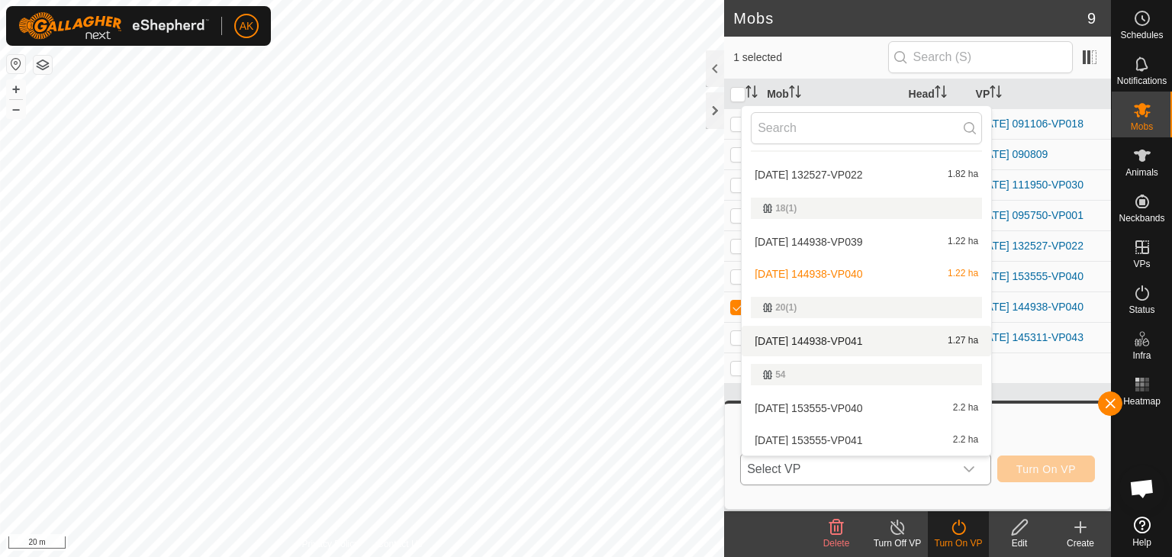
click at [831, 336] on li "[DATE] 144938-VP041 1.27 ha" at bounding box center [866, 341] width 249 height 31
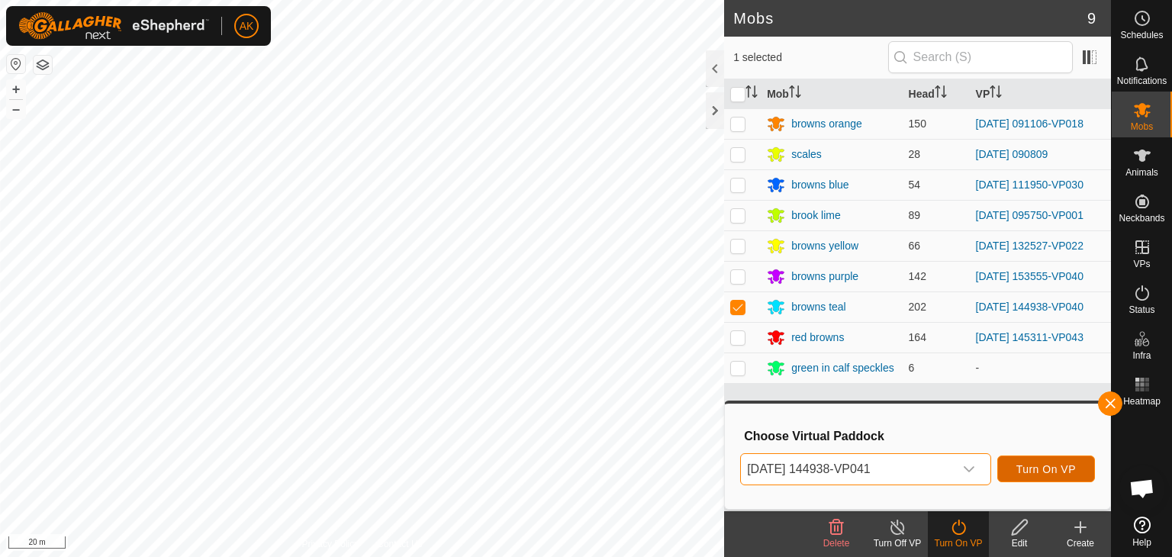
click at [1062, 470] on span "Turn On VP" at bounding box center [1046, 469] width 60 height 12
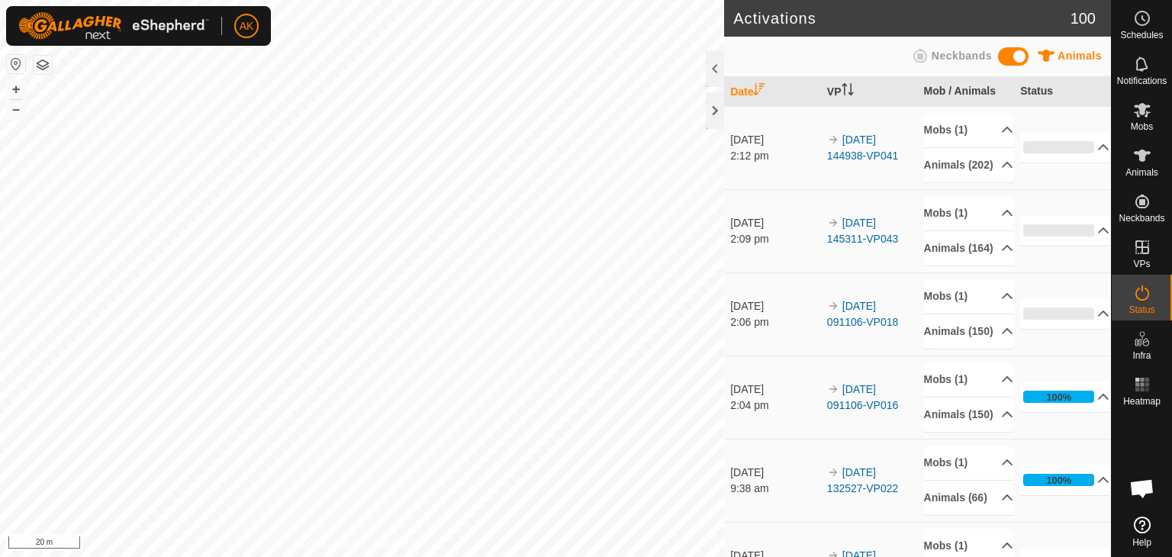
click at [757, 320] on div "Activations 100 Animals Neckbands Date VP Mob / Animals Status 27 Sept 2025 2:1…" at bounding box center [555, 278] width 1111 height 557
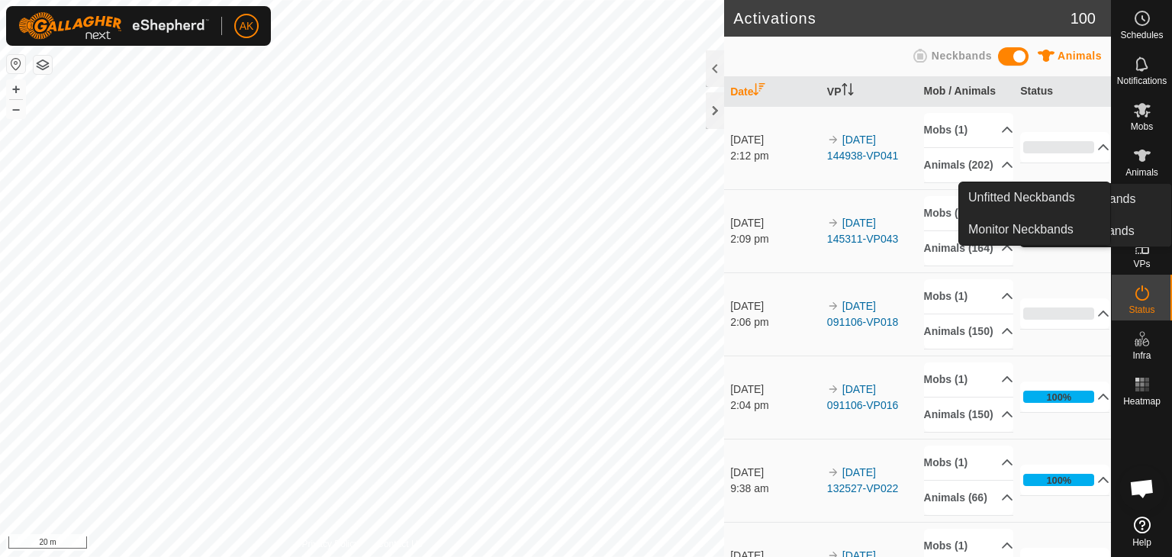
click at [1143, 120] on es-mob-svg-icon at bounding box center [1141, 110] width 27 height 24
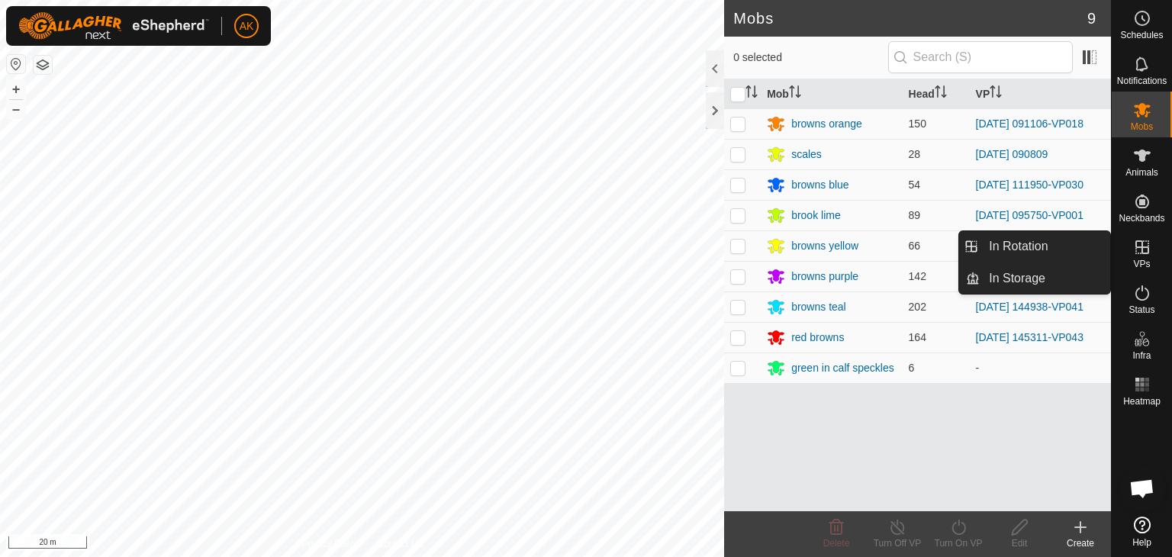
click at [1147, 243] on icon at bounding box center [1142, 247] width 18 height 18
click at [1141, 245] on icon at bounding box center [1142, 247] width 18 height 18
click at [1004, 242] on link "In Rotation" at bounding box center [1045, 246] width 130 height 31
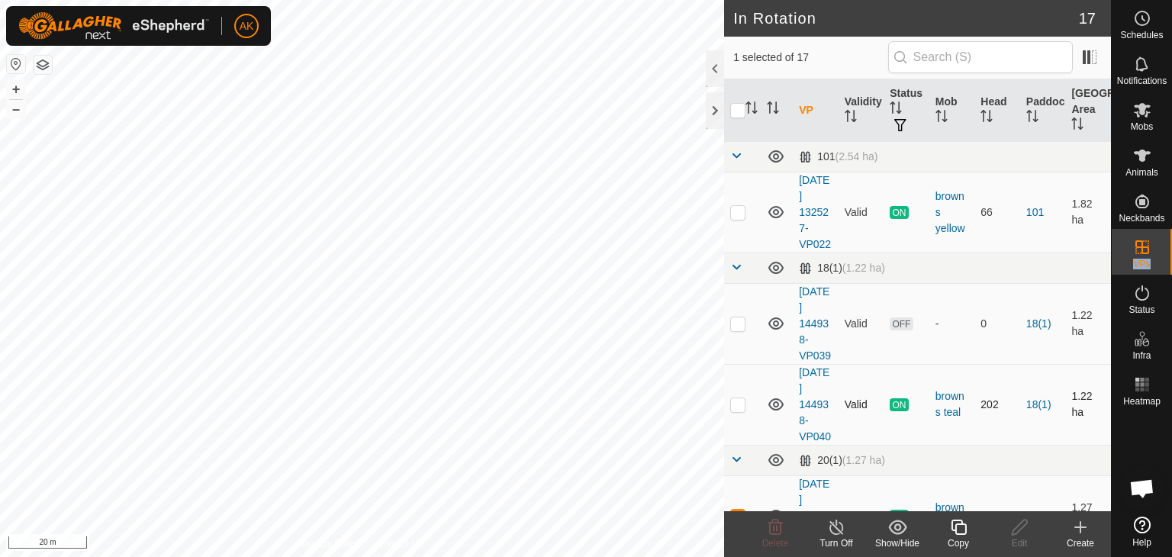
checkbox input "false"
checkbox input "true"
checkbox input "false"
click at [772, 523] on icon at bounding box center [775, 527] width 18 height 18
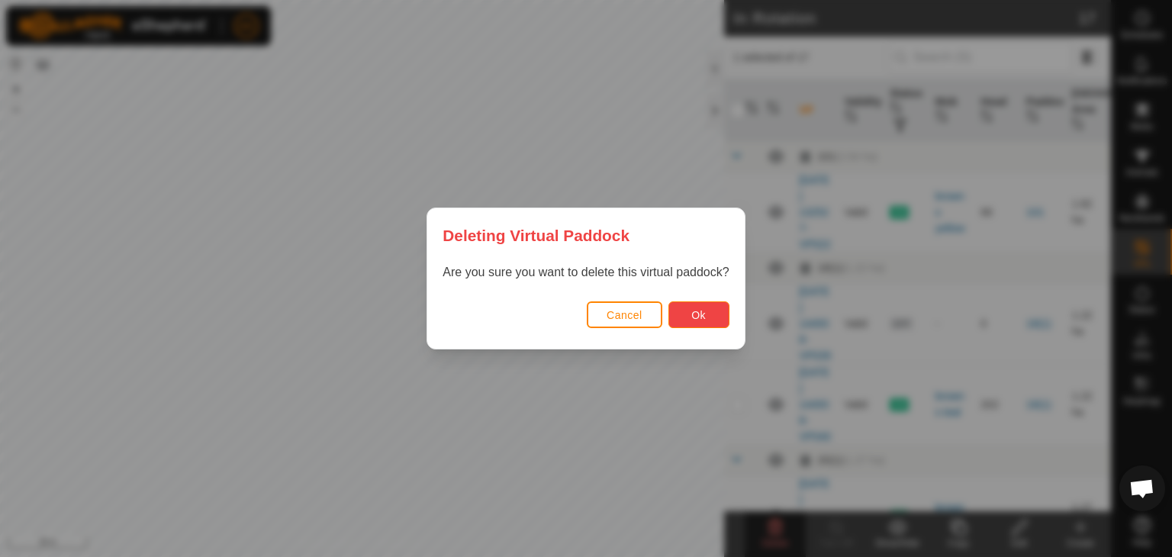
click at [710, 309] on button "Ok" at bounding box center [698, 314] width 61 height 27
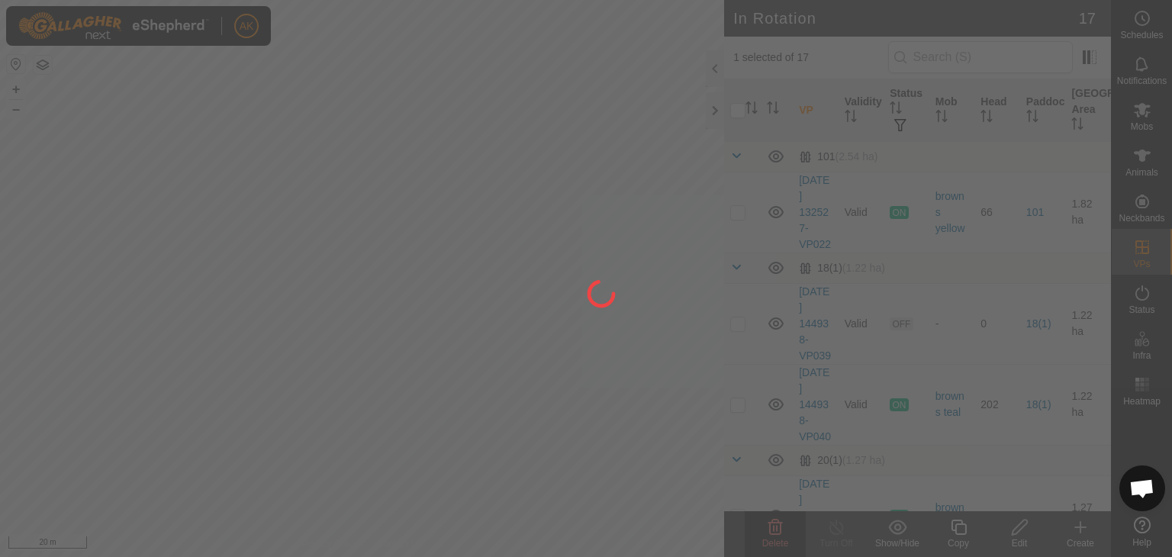
checkbox input "false"
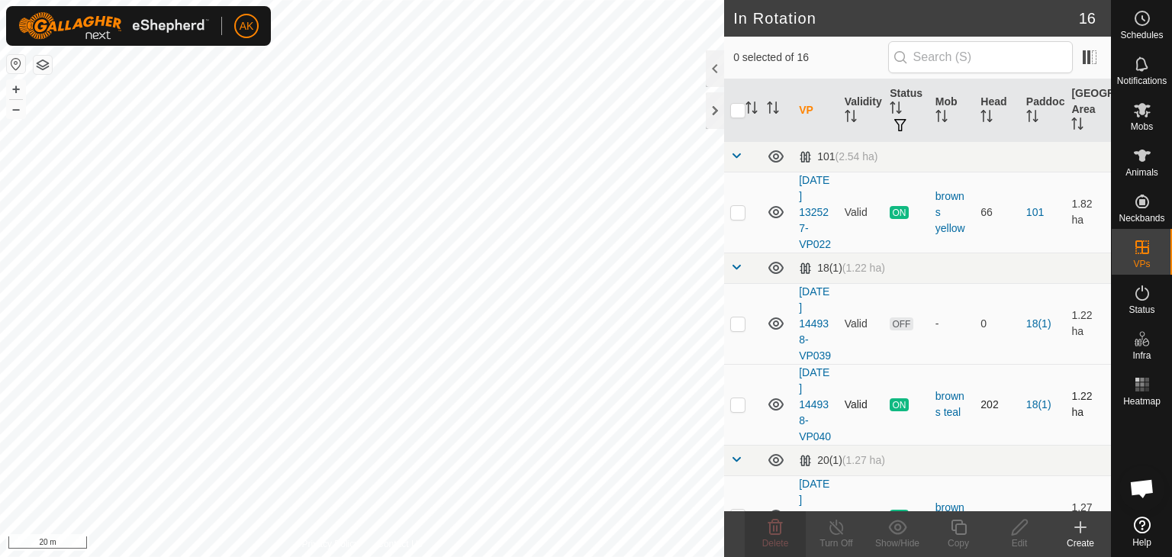
checkbox input "true"
click at [955, 526] on icon at bounding box center [958, 527] width 15 height 15
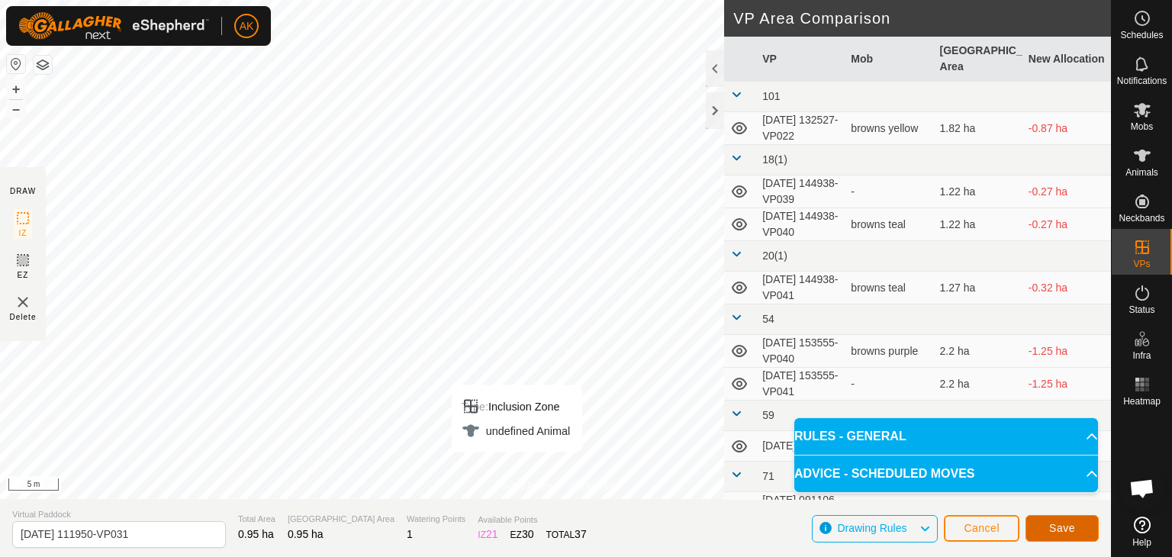
click at [1067, 525] on span "Save" at bounding box center [1062, 528] width 26 height 12
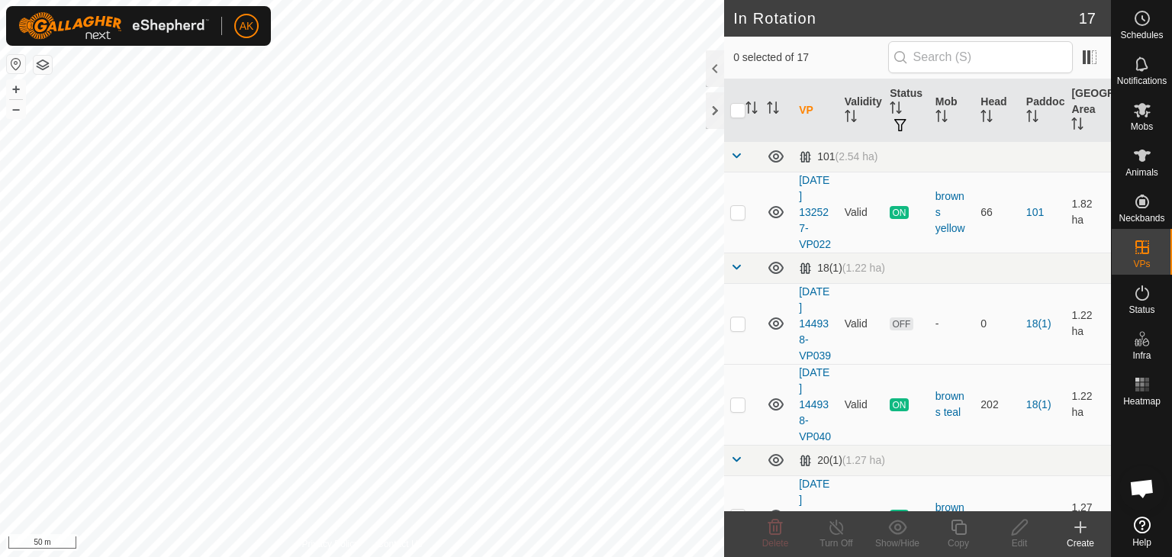
checkbox input "true"
click at [963, 525] on icon at bounding box center [958, 527] width 19 height 18
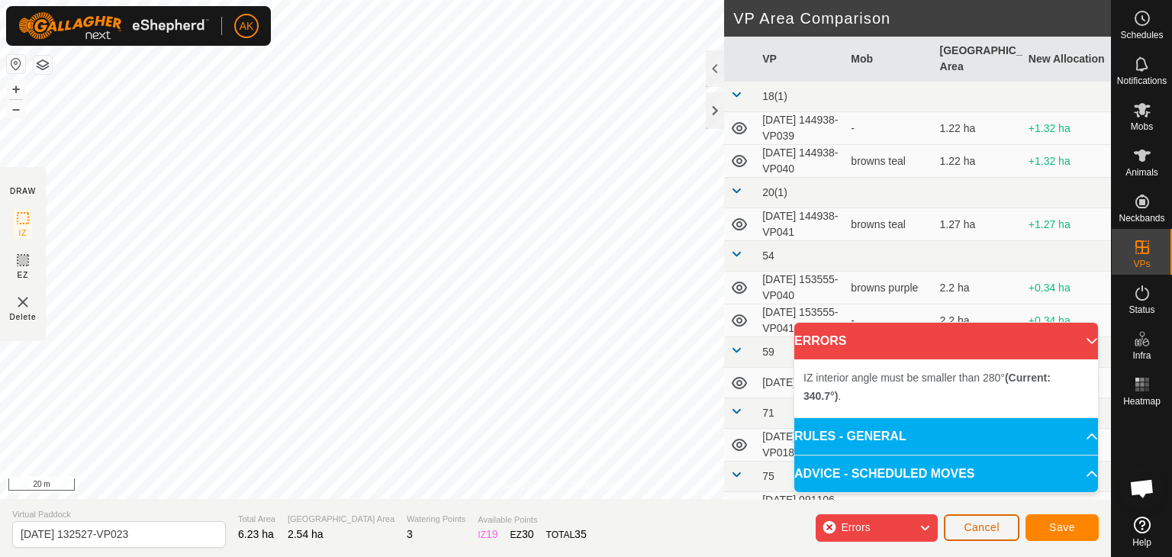
click at [964, 526] on span "Cancel" at bounding box center [982, 527] width 36 height 12
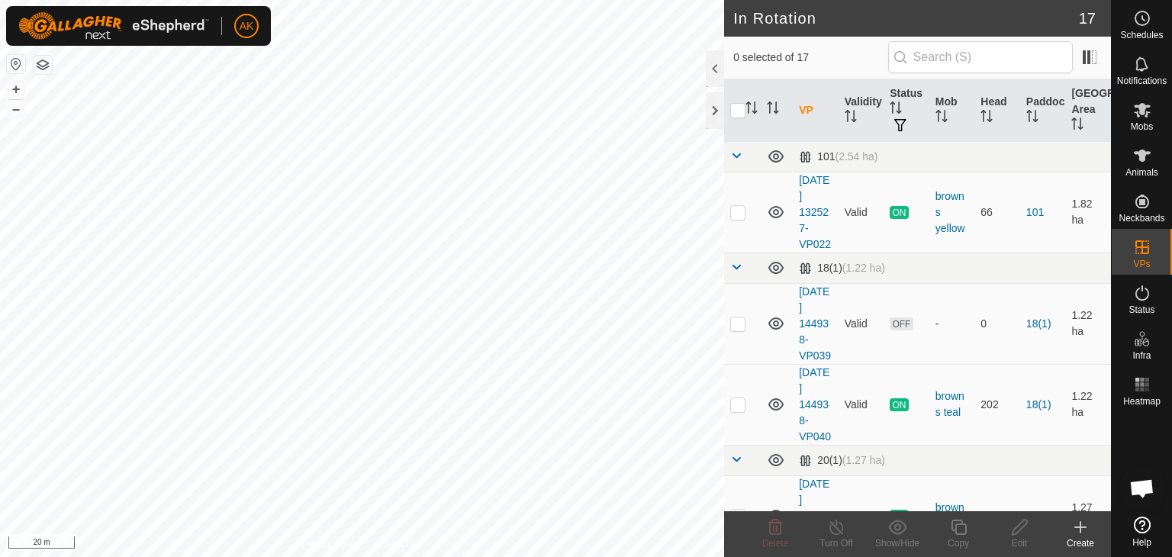
click at [1072, 531] on icon at bounding box center [1080, 527] width 18 height 18
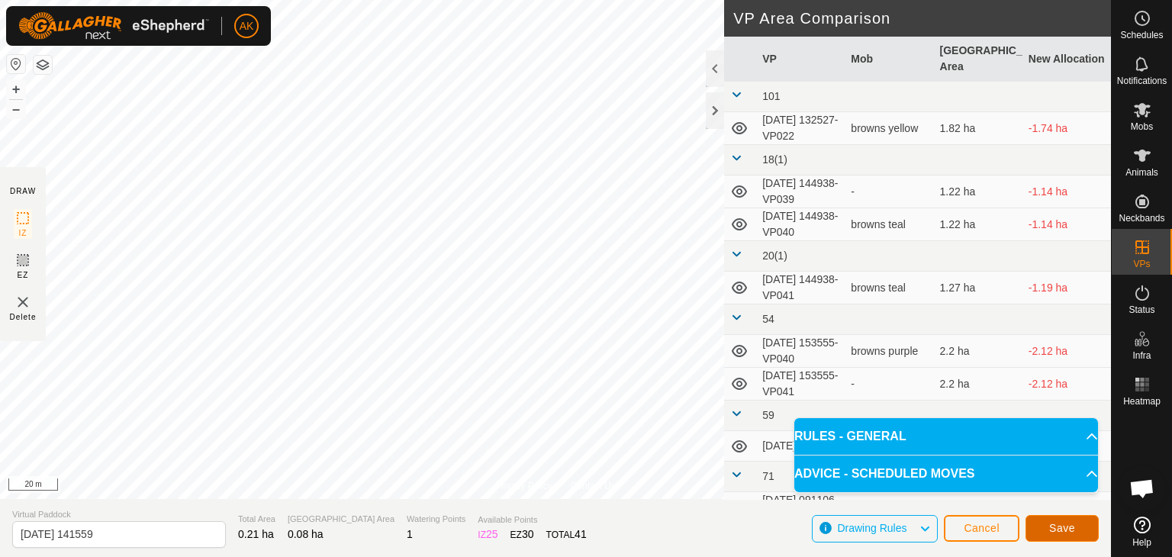
click at [1047, 530] on button "Save" at bounding box center [1061, 528] width 73 height 27
